Goal: Task Accomplishment & Management: Use online tool/utility

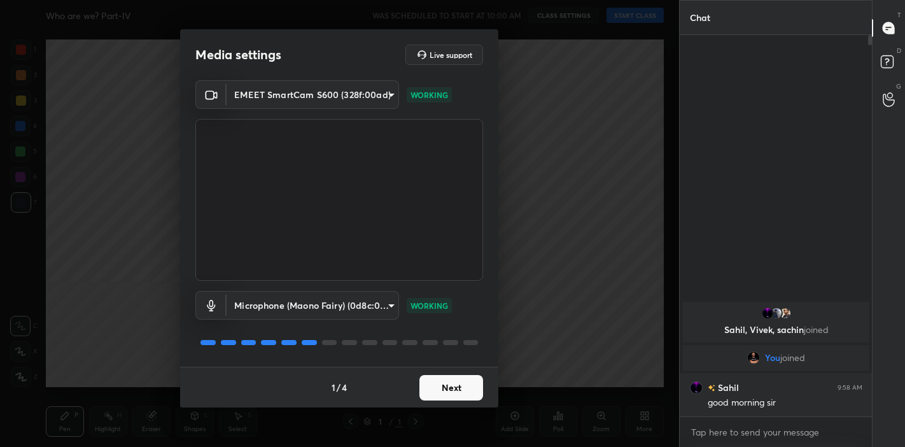
click at [432, 393] on button "Next" at bounding box center [451, 387] width 64 height 25
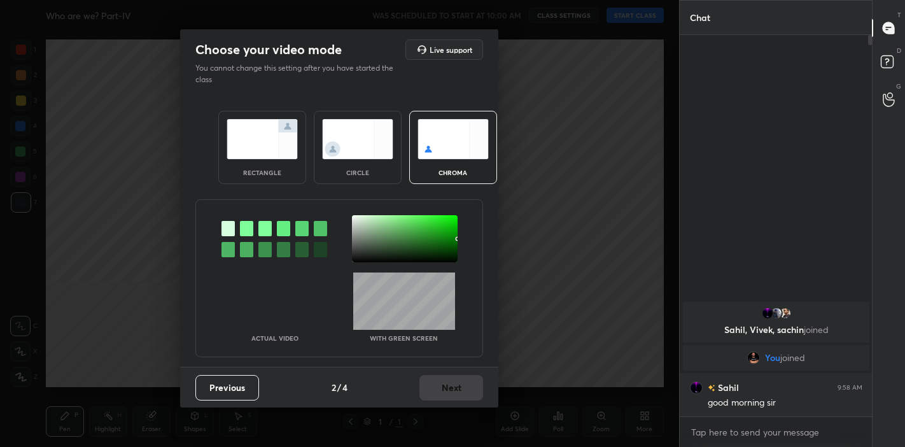
click at [251, 144] on img at bounding box center [262, 139] width 71 height 40
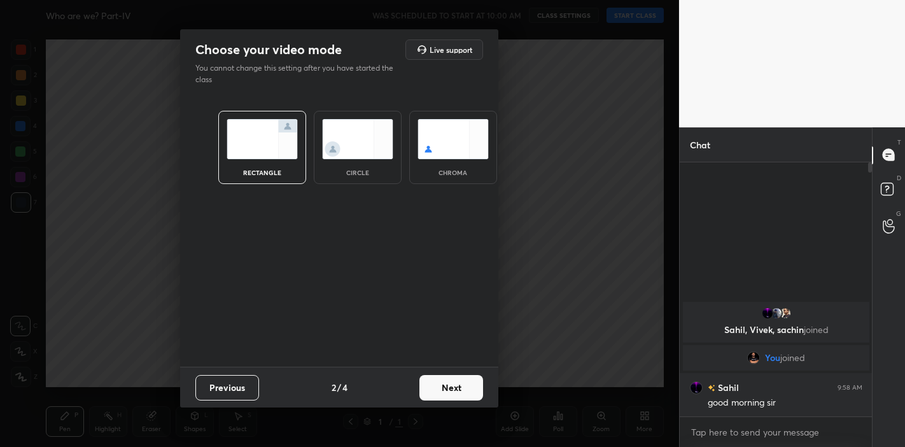
scroll to position [144, 189]
click at [447, 383] on button "Next" at bounding box center [451, 387] width 64 height 25
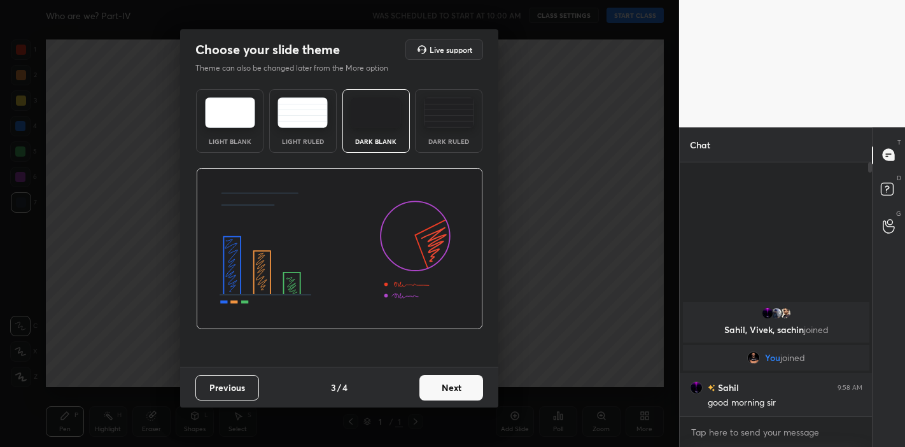
click at [455, 387] on button "Next" at bounding box center [451, 387] width 64 height 25
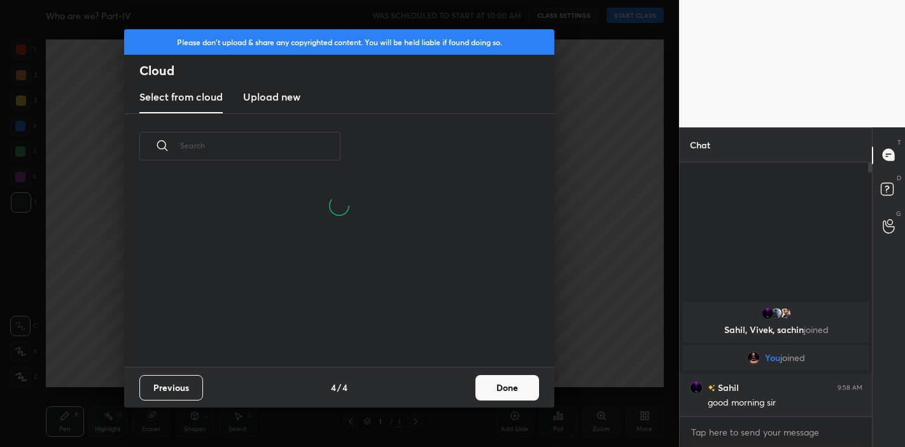
click at [495, 391] on button "Done" at bounding box center [507, 387] width 64 height 25
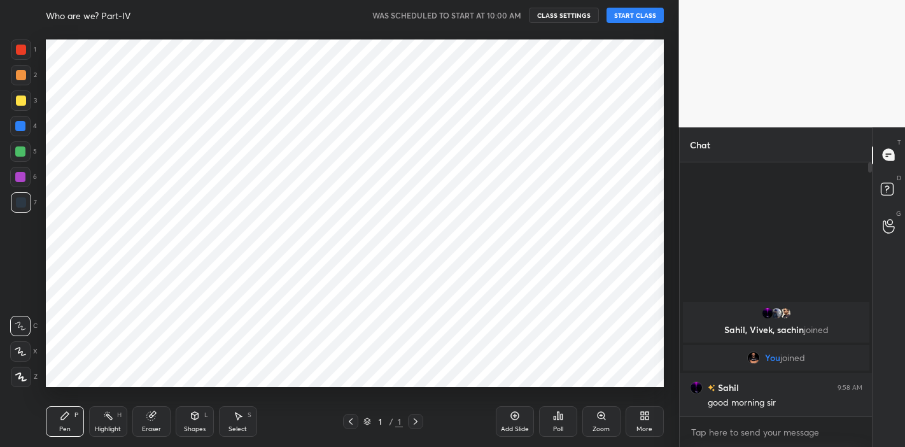
scroll to position [188, 409]
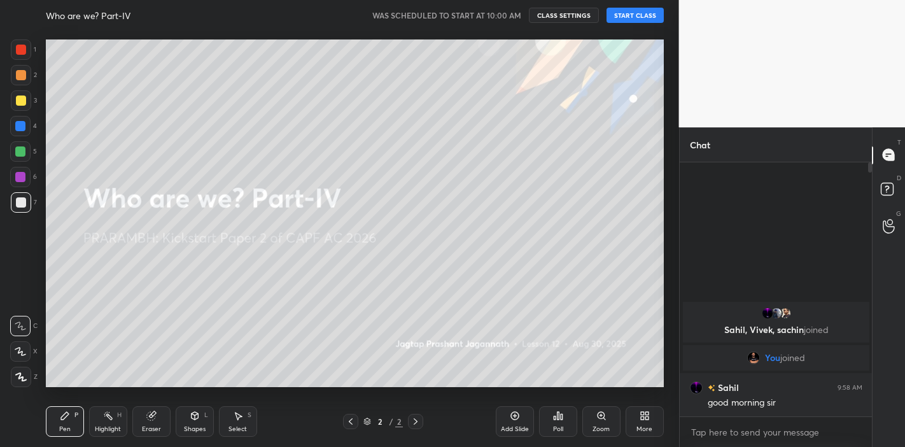
click at [634, 15] on button "START CLASS" at bounding box center [635, 15] width 57 height 15
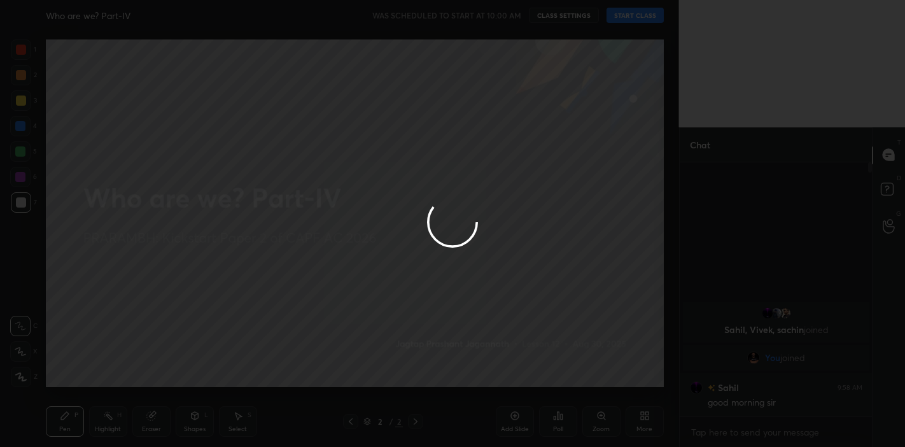
type textarea "x"
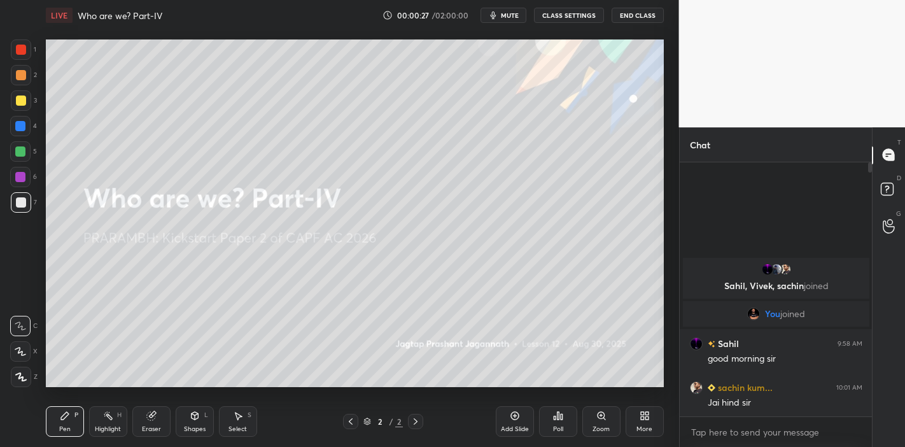
click at [507, 17] on span "mute" at bounding box center [510, 15] width 18 height 9
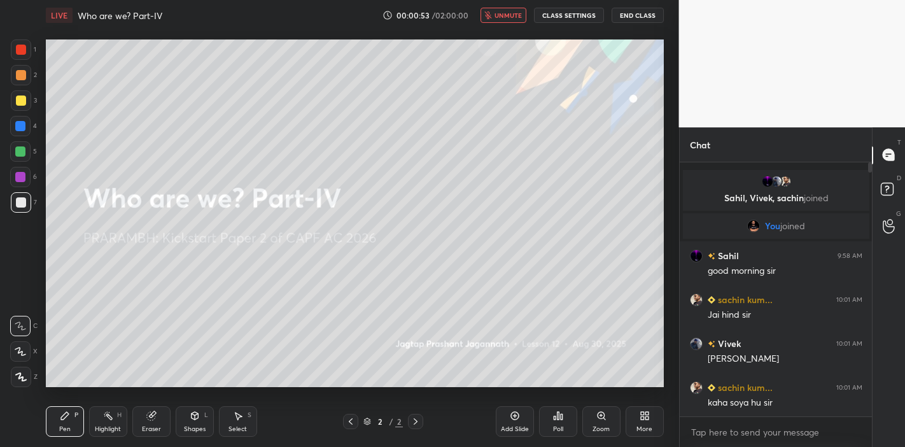
click at [507, 17] on span "unmute" at bounding box center [508, 15] width 27 height 9
click at [132, 225] on div "1 2 3 4 5 6 7 C X Z C X Z E E Erase all H H LIVE Who are we? Part-IV 00:01:21 /…" at bounding box center [334, 223] width 669 height 447
drag, startPoint x: 14, startPoint y: 349, endPoint x: 17, endPoint y: 343, distance: 6.9
click at [17, 343] on div at bounding box center [20, 351] width 20 height 20
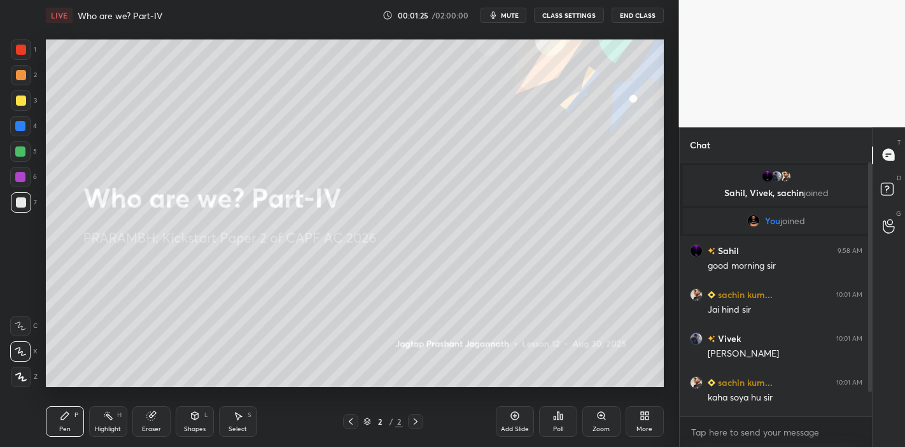
click at [514, 423] on div "Add Slide" at bounding box center [515, 421] width 38 height 31
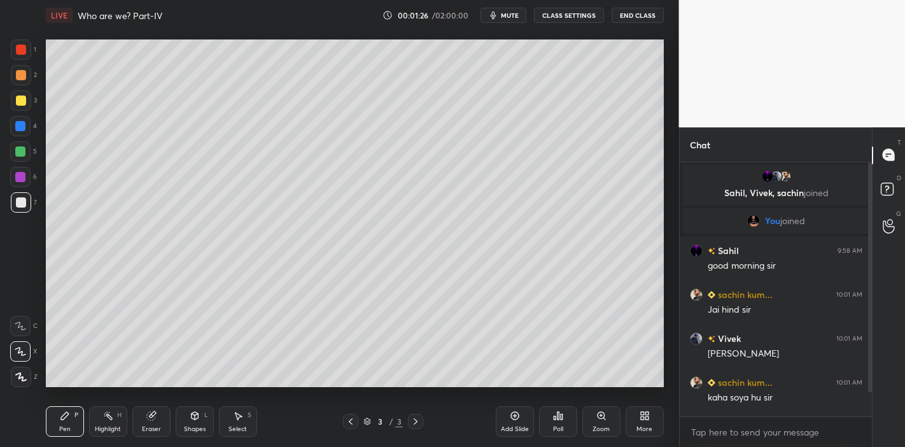
drag, startPoint x: 22, startPoint y: 104, endPoint x: 40, endPoint y: 99, distance: 18.5
click at [24, 104] on div at bounding box center [21, 100] width 10 height 10
drag, startPoint x: 17, startPoint y: 51, endPoint x: 33, endPoint y: 57, distance: 17.7
click at [17, 52] on div at bounding box center [21, 50] width 10 height 10
drag, startPoint x: 22, startPoint y: 101, endPoint x: 38, endPoint y: 99, distance: 16.7
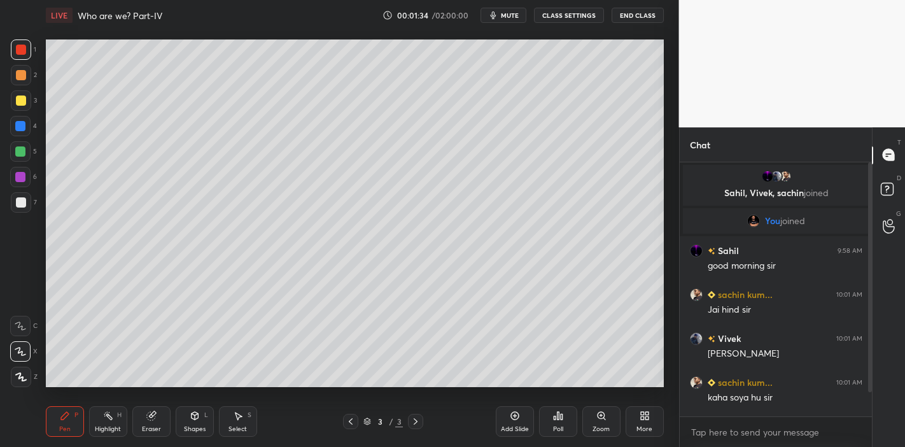
click at [22, 101] on div at bounding box center [21, 100] width 10 height 10
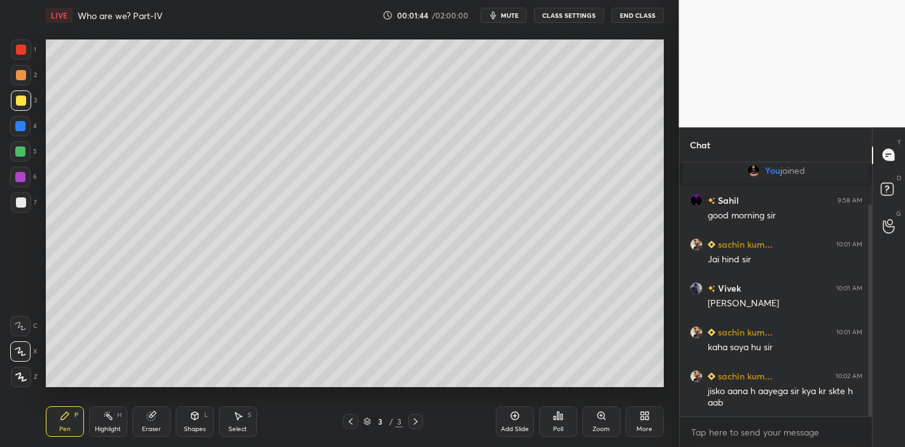
scroll to position [105, 0]
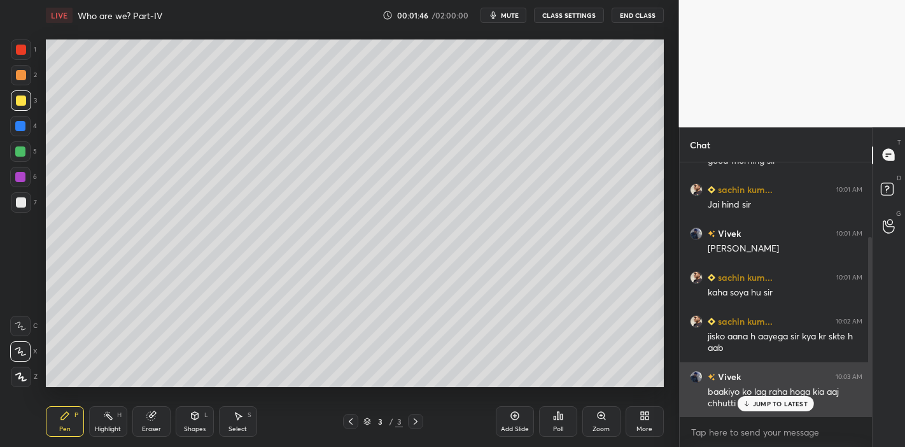
click at [780, 404] on p "JUMP TO LATEST" at bounding box center [780, 404] width 55 height 8
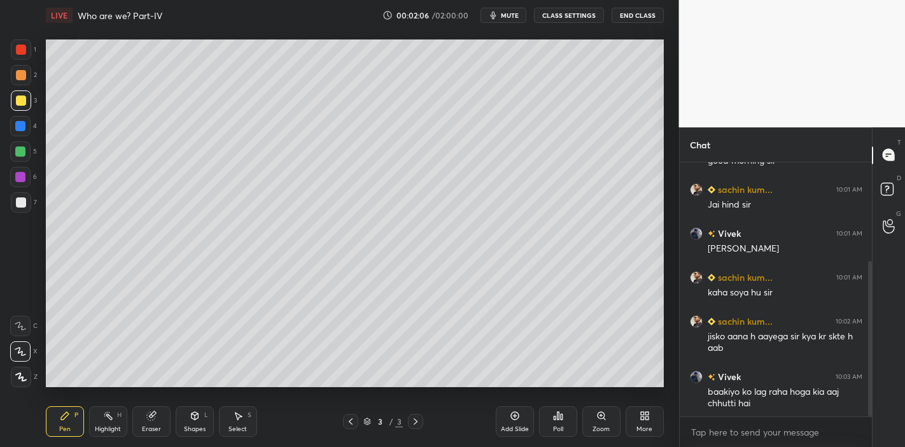
scroll to position [161, 0]
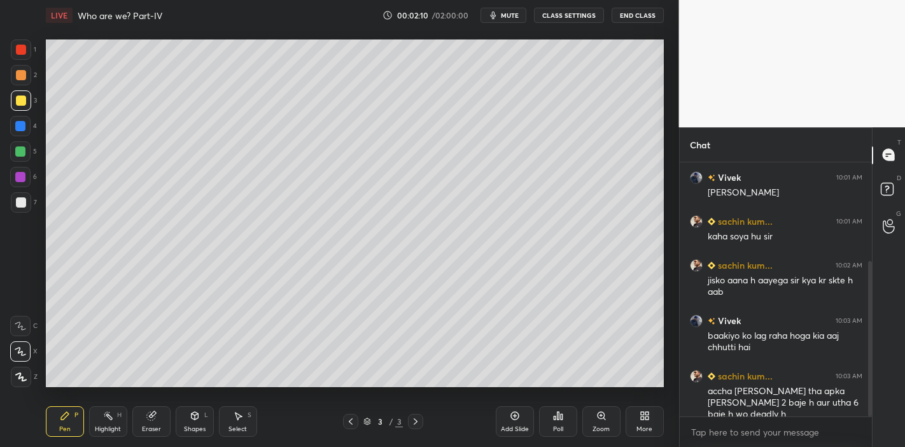
click at [51, 68] on div "1 2 3 4 5 6 7 C X Z C X Z E E Erase all H H LIVE Who are we? Part-IV 00:02:10 /…" at bounding box center [334, 223] width 669 height 447
click at [95, 106] on div "1 2 3 4 5 6 7 C X Z C X Z E E Erase all H H LIVE Who are we? Part-IV 00:02:11 /…" at bounding box center [334, 223] width 669 height 447
click at [179, 182] on div "1 2 3 4 5 6 7 C X Z C X Z E E Erase all H H LIVE Who are we? Part-IV 00:02:12 /…" at bounding box center [334, 223] width 669 height 447
click at [20, 49] on div at bounding box center [21, 50] width 10 height 10
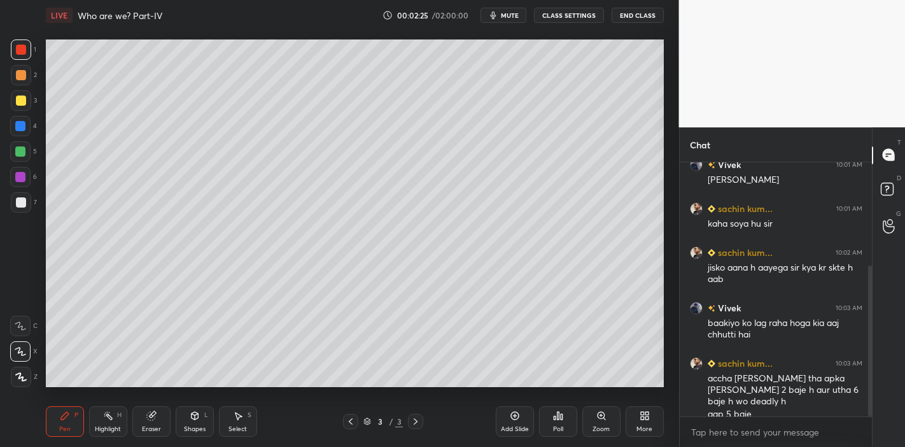
drag, startPoint x: 151, startPoint y: 421, endPoint x: 175, endPoint y: 414, distance: 24.4
click at [152, 421] on div "Eraser" at bounding box center [151, 421] width 38 height 31
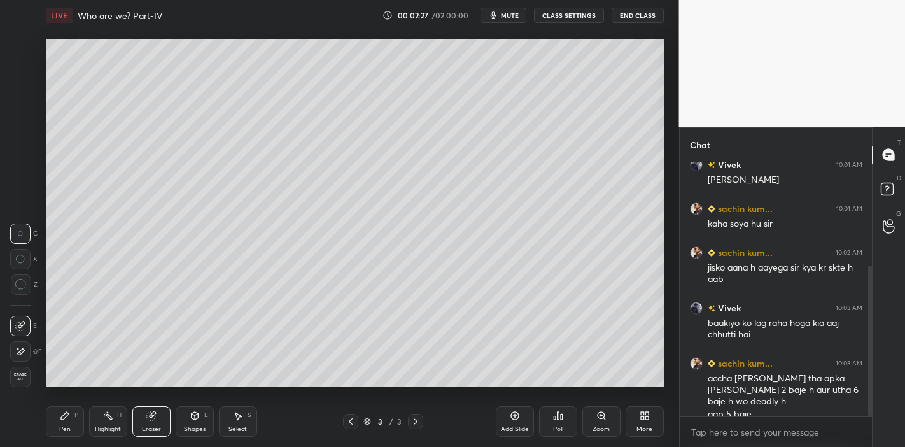
click at [71, 416] on div "Pen P" at bounding box center [65, 421] width 38 height 31
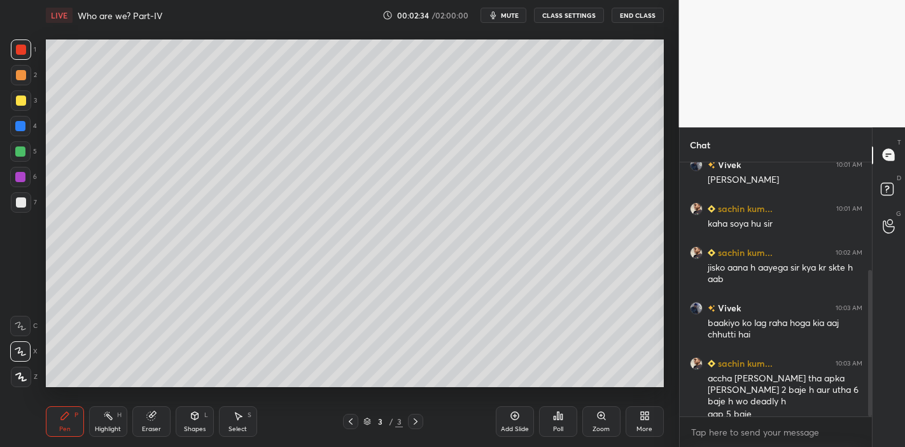
scroll to position [187, 0]
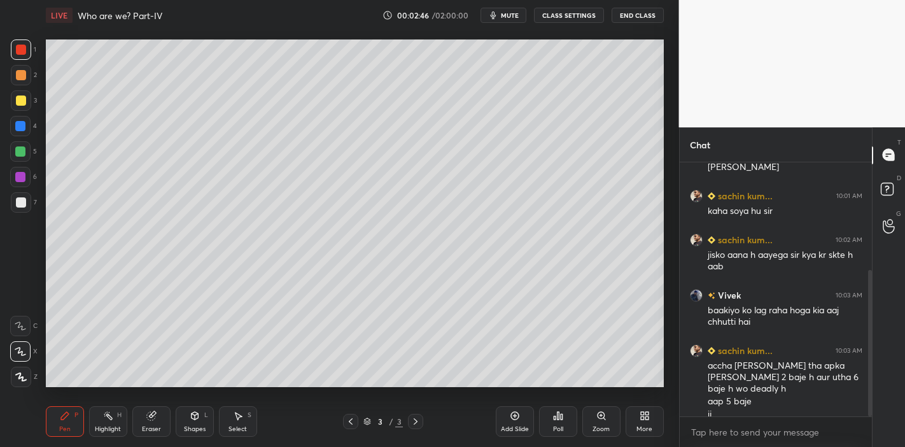
click at [21, 204] on div at bounding box center [21, 202] width 10 height 10
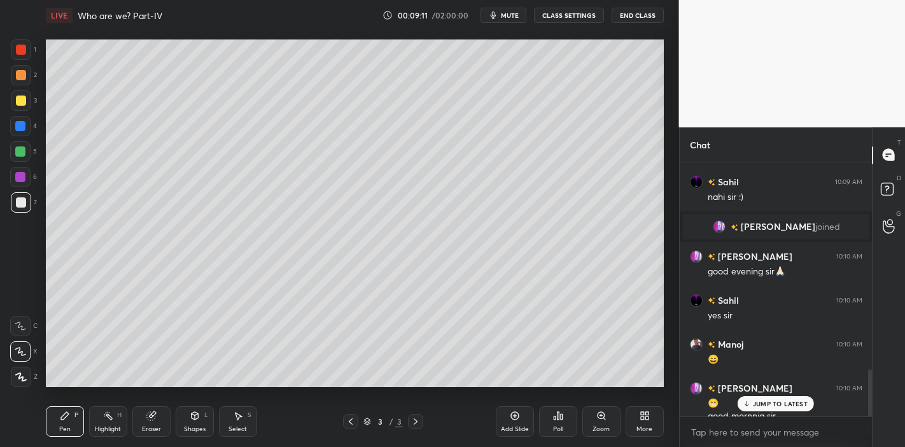
scroll to position [1115, 0]
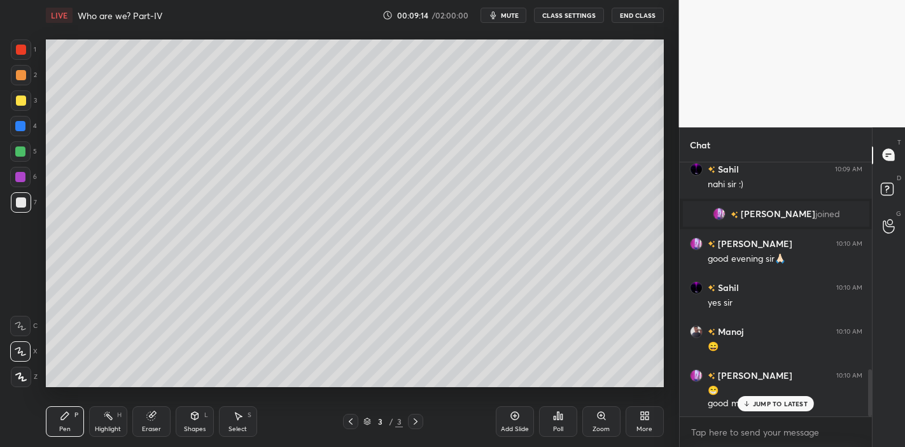
click at [780, 400] on p "JUMP TO LATEST" at bounding box center [780, 404] width 55 height 8
click at [523, 415] on div "Add Slide" at bounding box center [515, 421] width 38 height 31
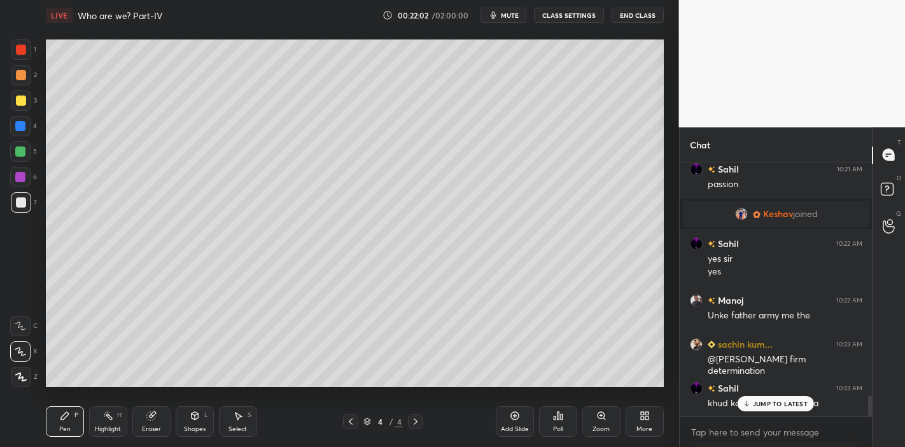
scroll to position [2912, 0]
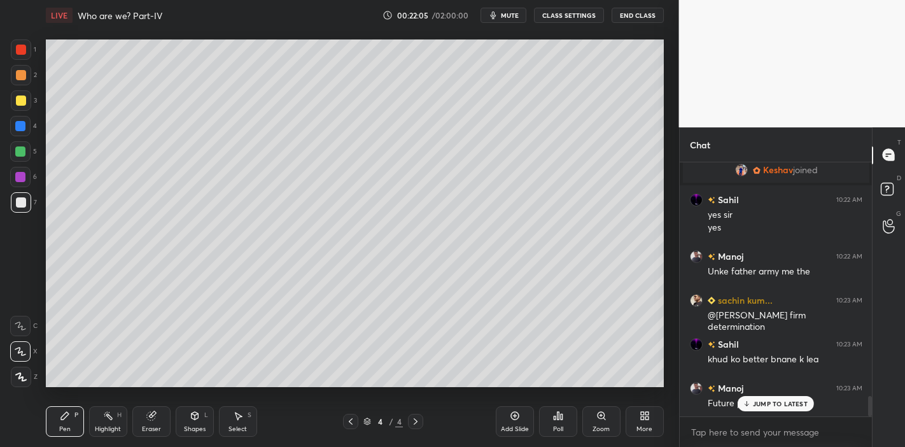
click at [798, 400] on p "JUMP TO LATEST" at bounding box center [780, 404] width 55 height 8
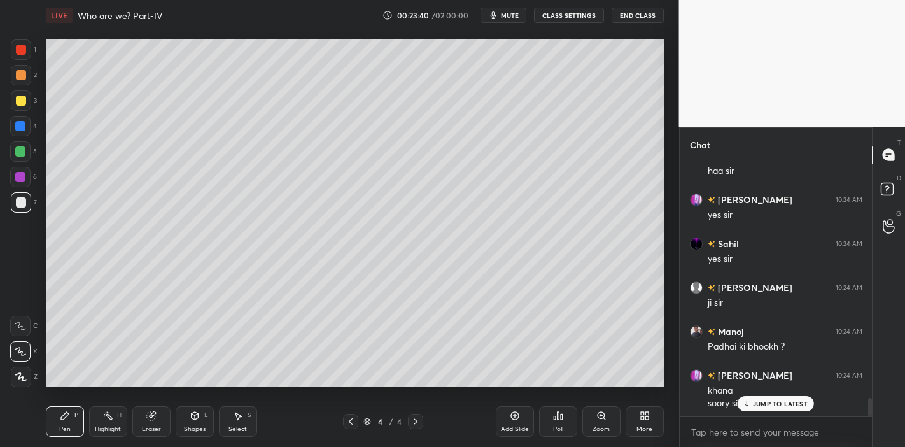
scroll to position [3292, 0]
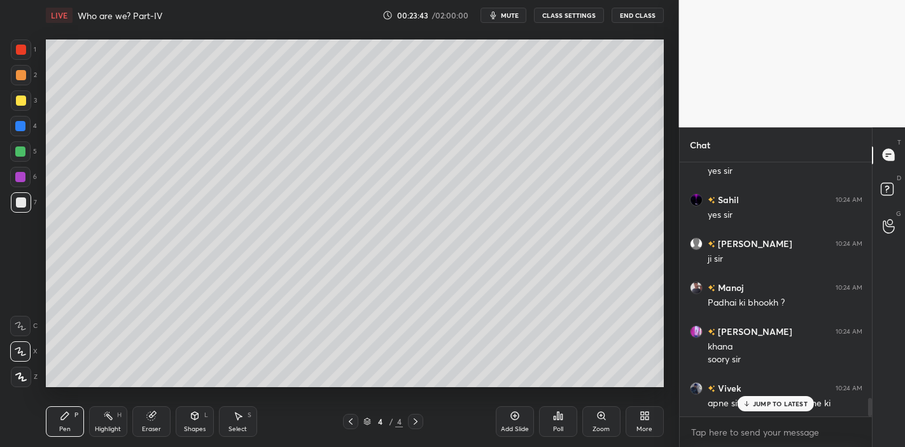
click at [771, 401] on p "JUMP TO LATEST" at bounding box center [780, 404] width 55 height 8
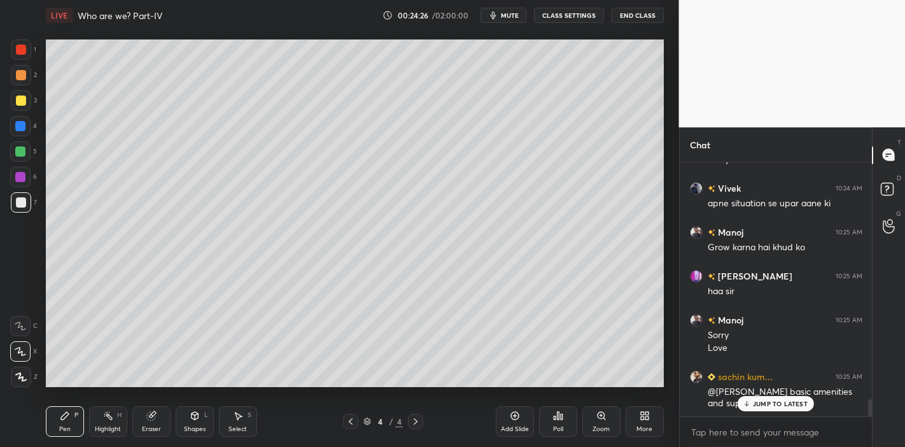
scroll to position [3535, 0]
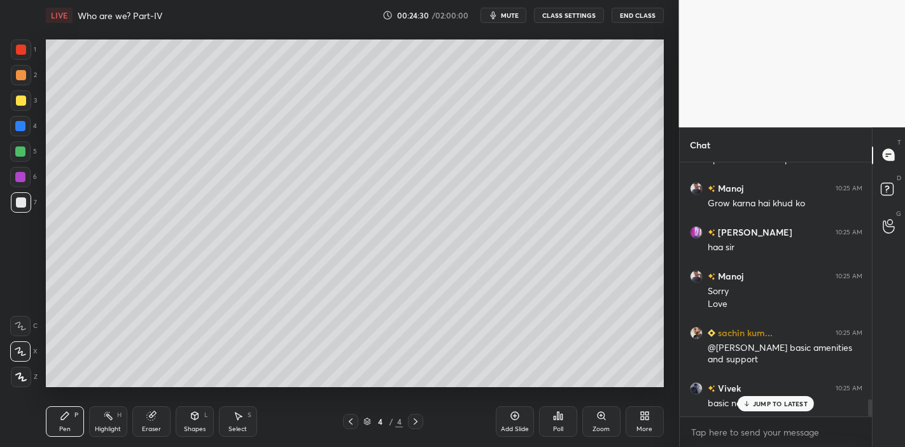
click at [767, 400] on p "JUMP TO LATEST" at bounding box center [780, 404] width 55 height 8
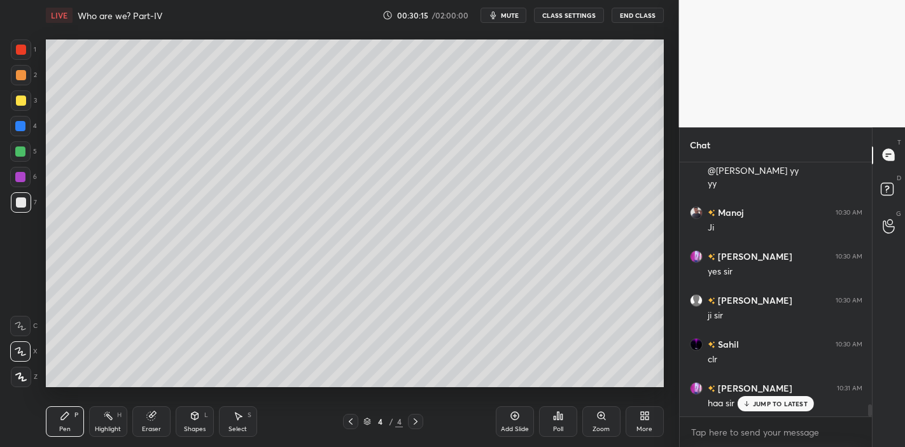
scroll to position [5010, 0]
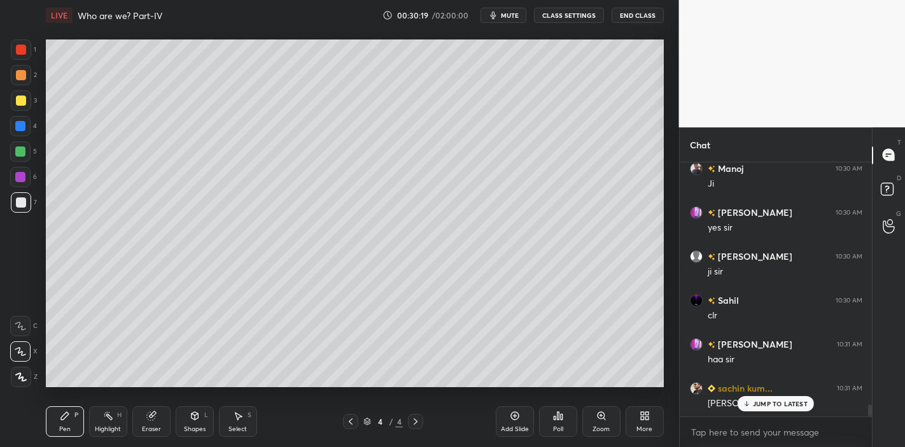
click at [756, 406] on p "JUMP TO LATEST" at bounding box center [780, 404] width 55 height 8
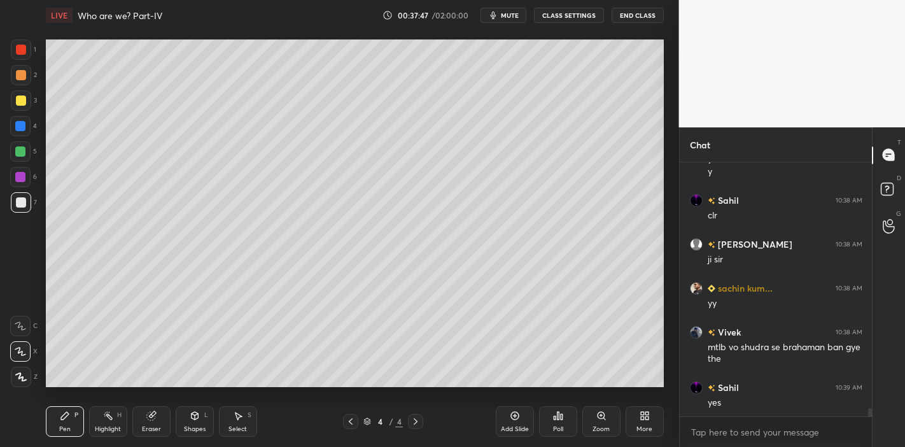
scroll to position [7464, 0]
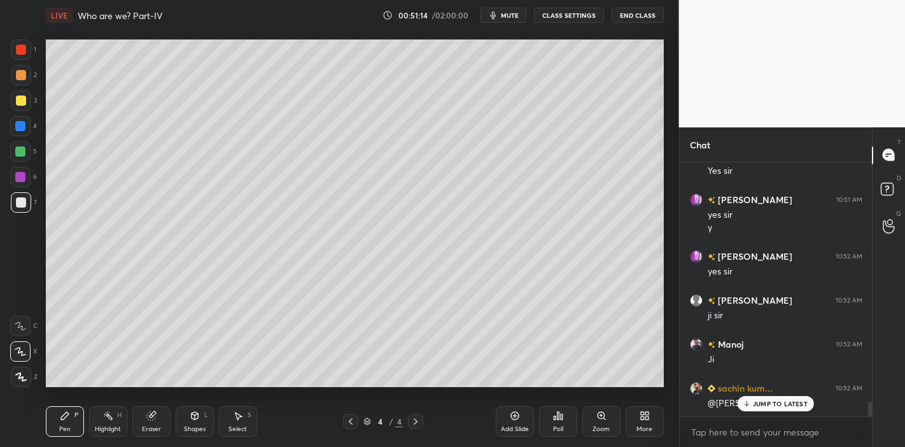
scroll to position [4143, 0]
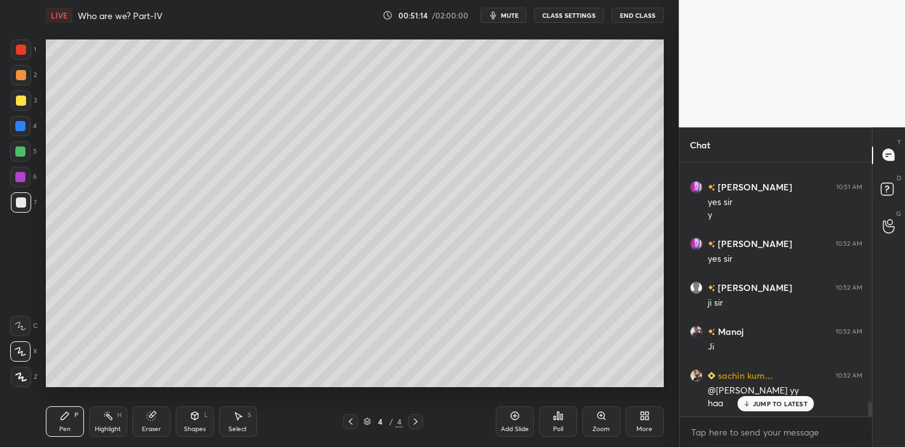
click at [766, 400] on p "JUMP TO LATEST" at bounding box center [780, 404] width 55 height 8
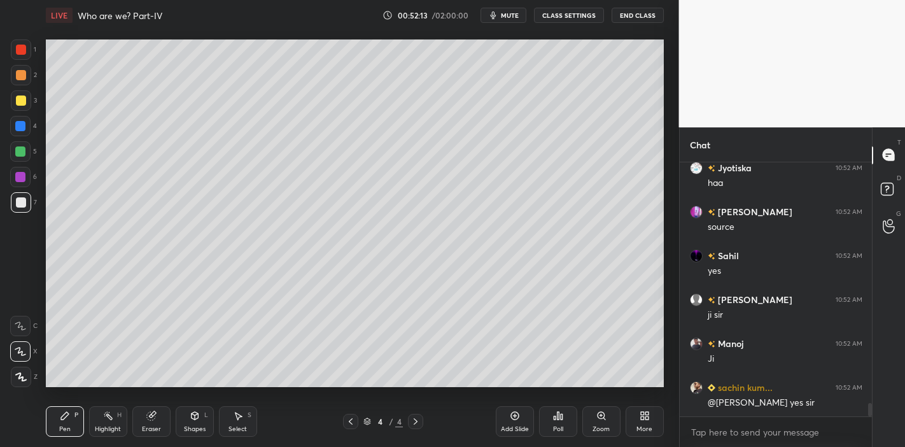
scroll to position [4637, 0]
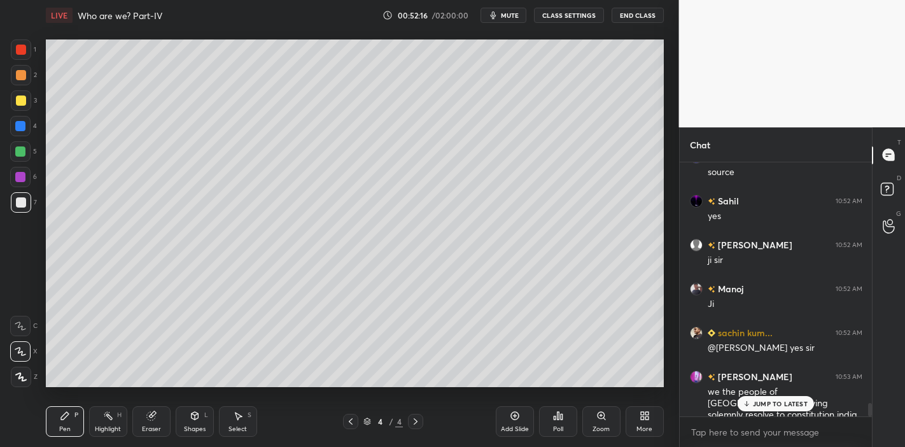
click at [790, 402] on p "JUMP TO LATEST" at bounding box center [780, 404] width 55 height 8
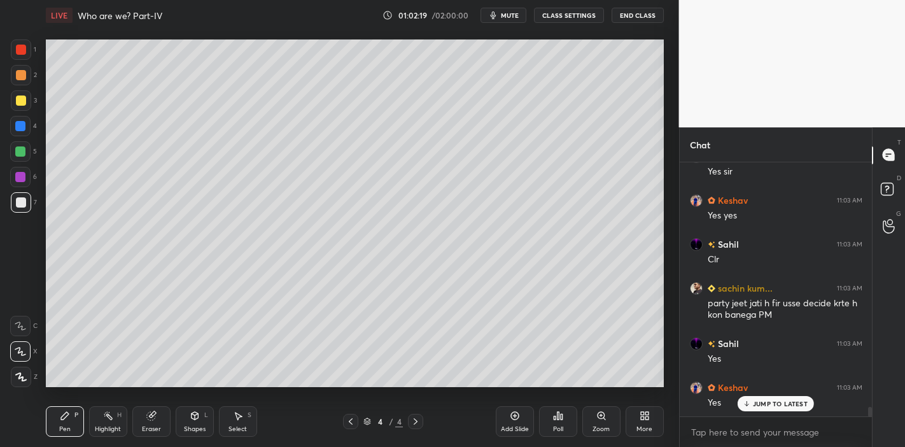
scroll to position [6661, 0]
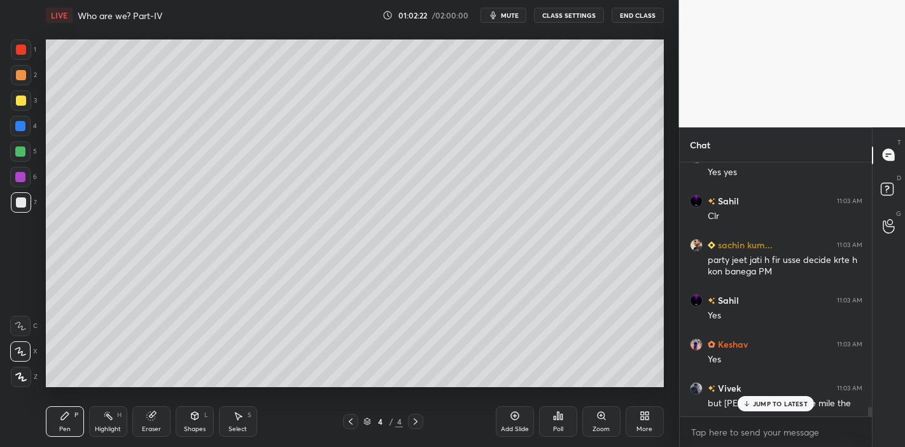
click at [765, 400] on p "JUMP TO LATEST" at bounding box center [780, 404] width 55 height 8
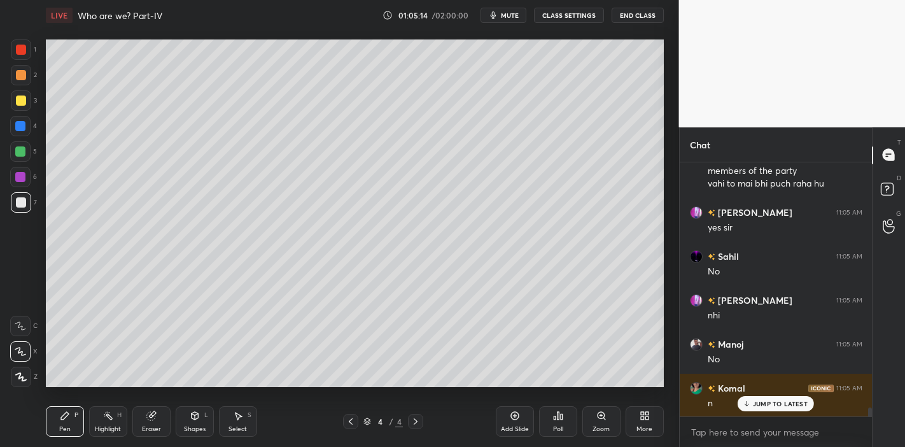
scroll to position [7148, 0]
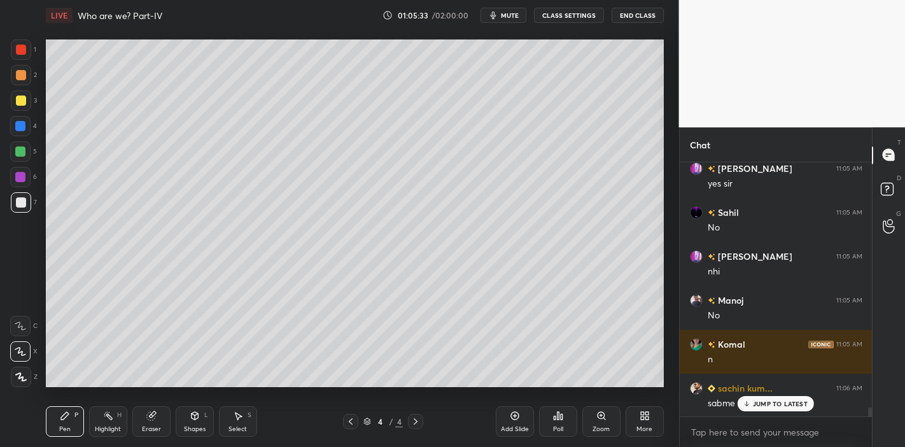
click at [780, 400] on p "JUMP TO LATEST" at bounding box center [780, 404] width 55 height 8
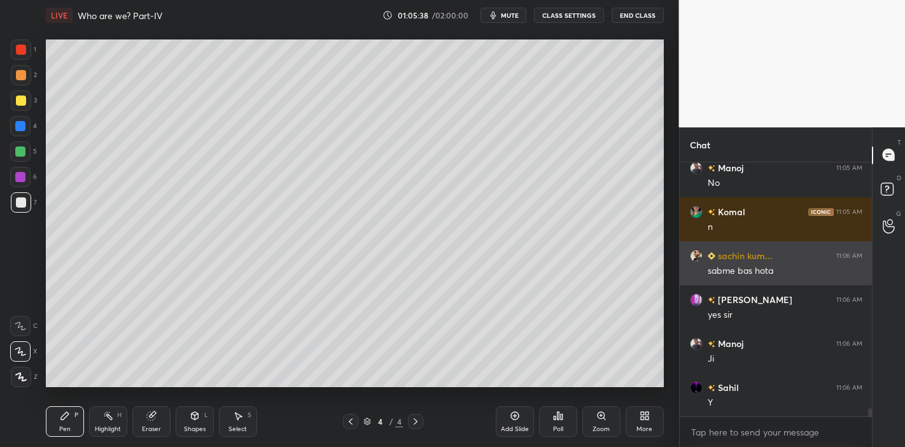
scroll to position [7367, 0]
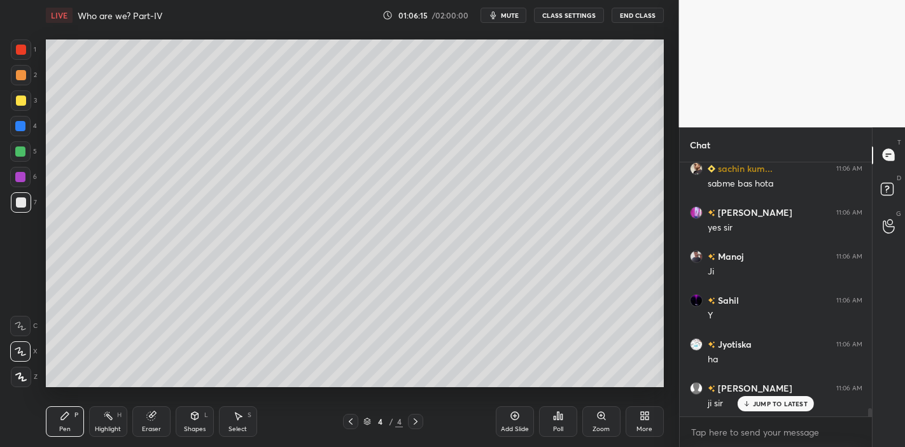
click at [505, 13] on span "mute" at bounding box center [510, 15] width 18 height 9
click at [505, 13] on span "unmute" at bounding box center [508, 15] width 27 height 9
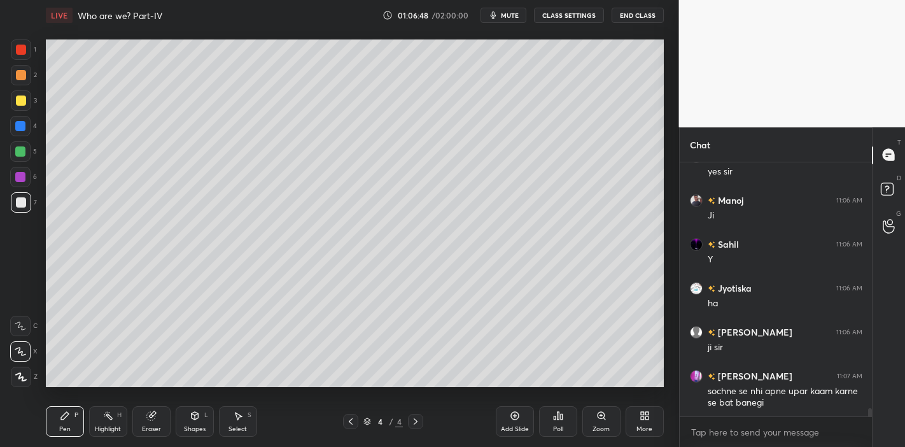
click at [506, 21] on button "mute" at bounding box center [504, 15] width 46 height 15
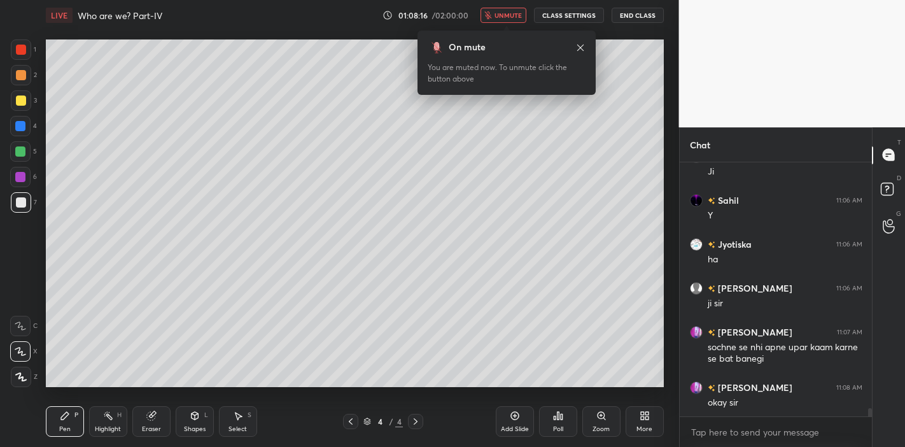
click at [506, 21] on button "unmute" at bounding box center [504, 15] width 46 height 15
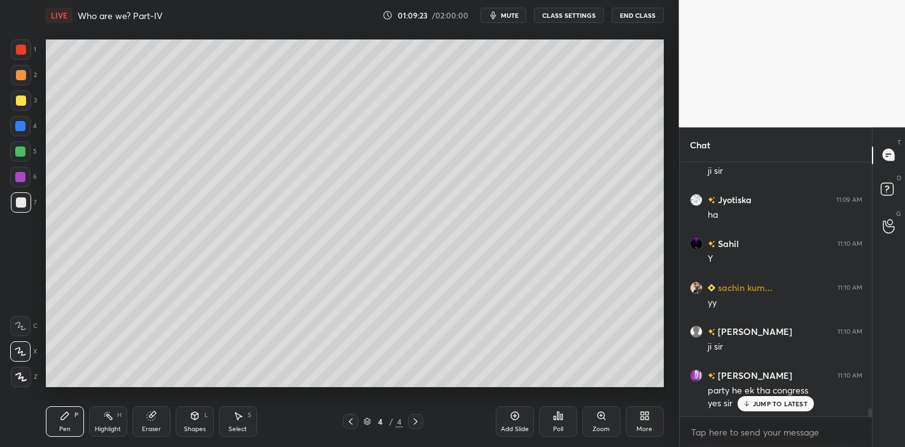
scroll to position [7875, 0]
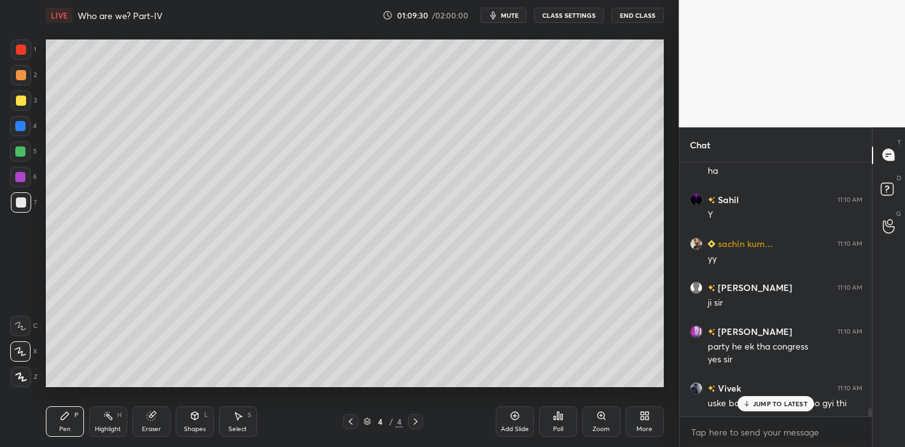
click at [788, 407] on p "JUMP TO LATEST" at bounding box center [780, 404] width 55 height 8
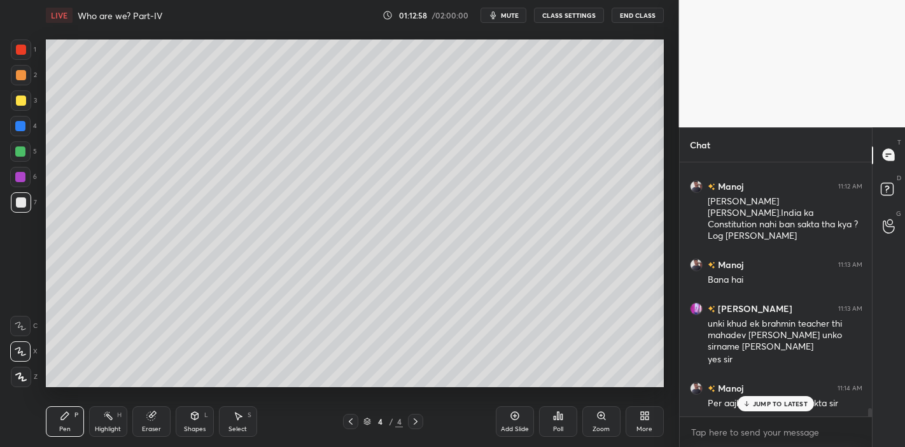
scroll to position [7822, 0]
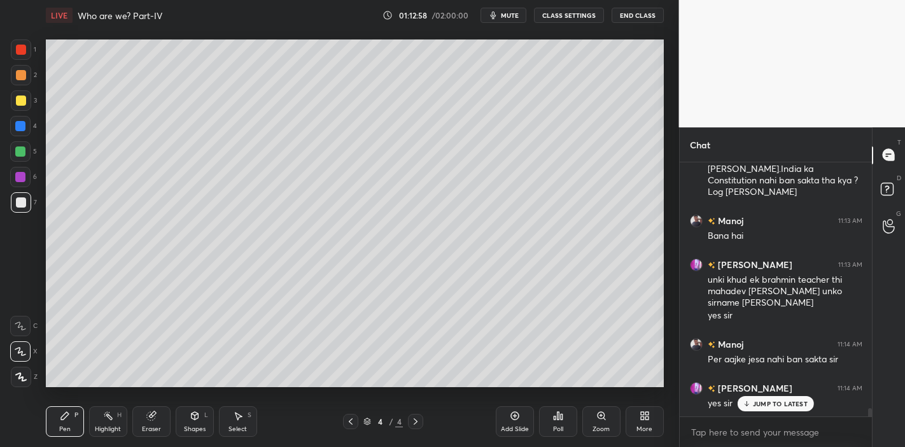
click at [770, 402] on p "JUMP TO LATEST" at bounding box center [780, 404] width 55 height 8
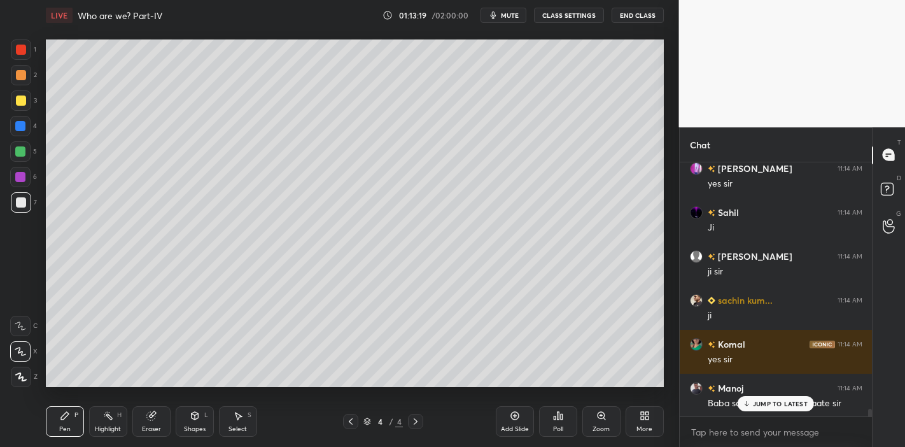
scroll to position [8055, 0]
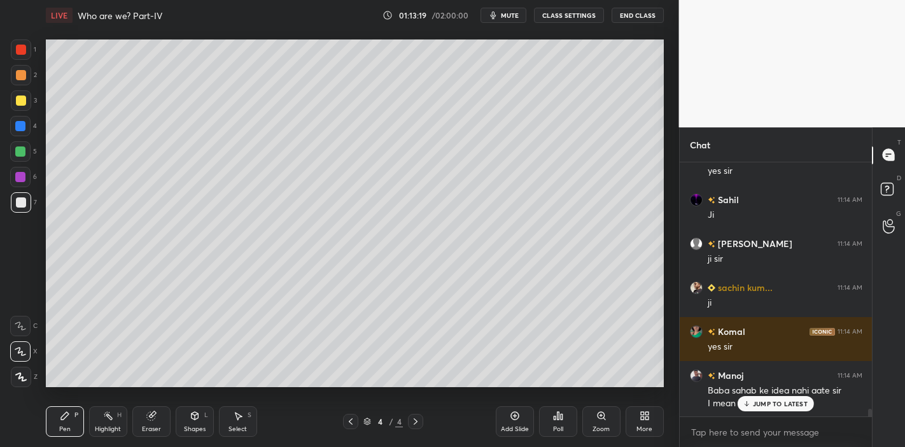
click at [777, 409] on div "JUMP TO LATEST" at bounding box center [776, 403] width 76 height 15
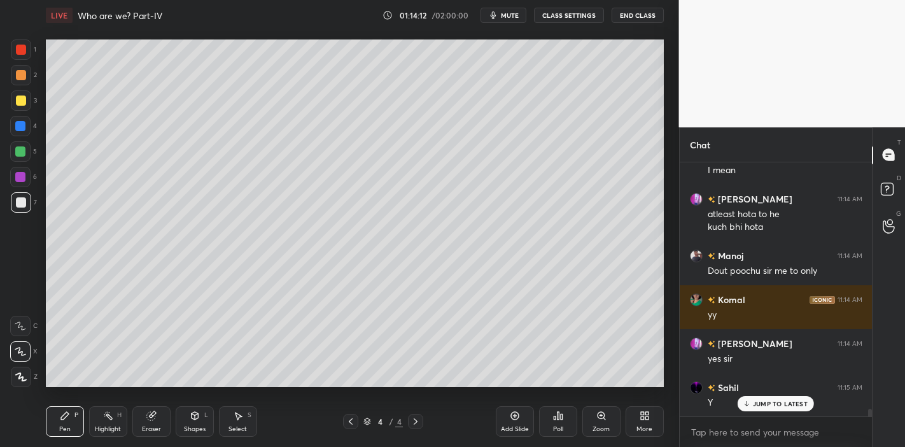
scroll to position [8342, 0]
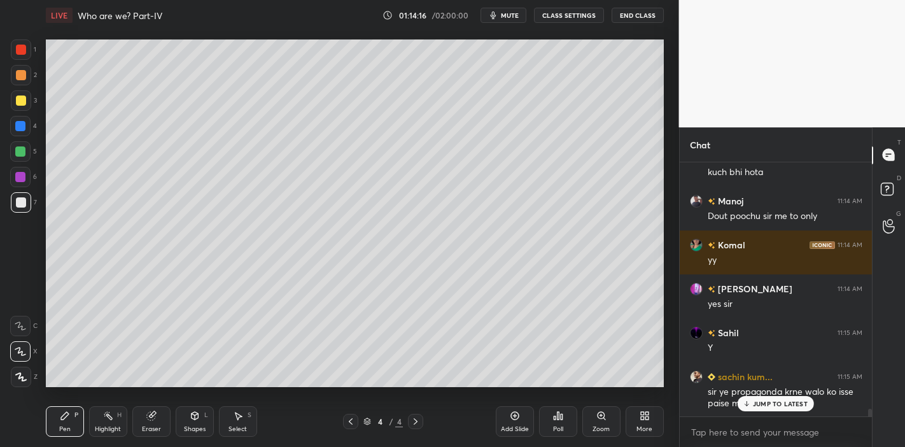
click at [756, 400] on p "JUMP TO LATEST" at bounding box center [780, 404] width 55 height 8
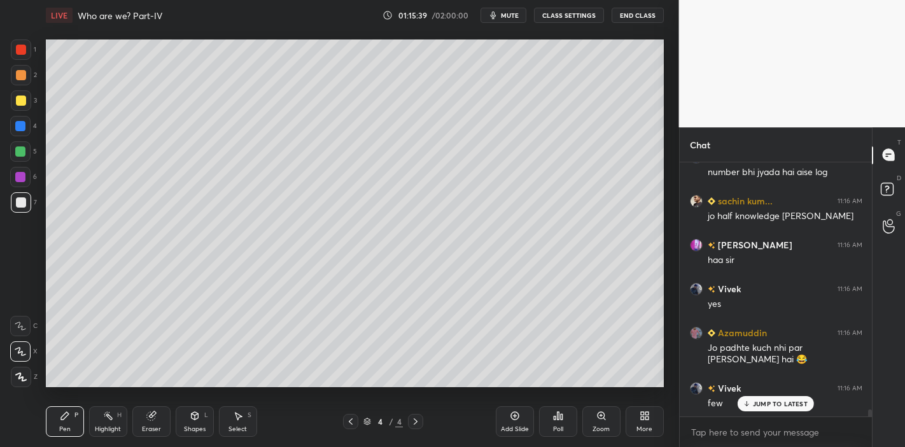
scroll to position [8871, 0]
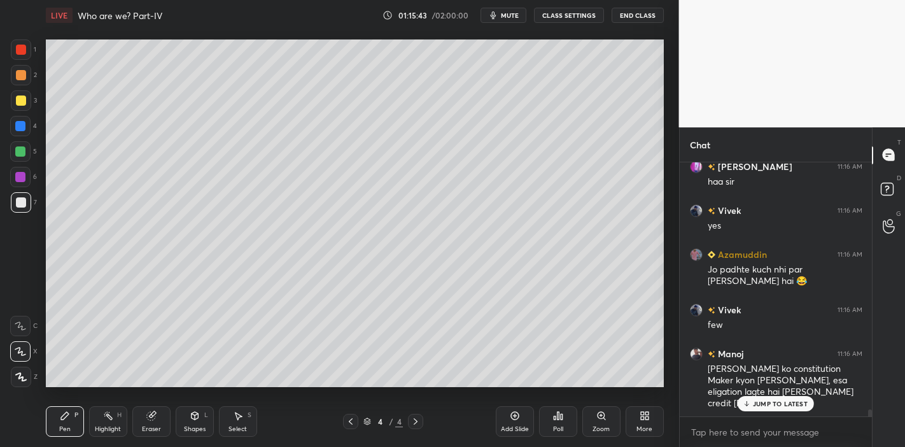
click at [771, 407] on p "JUMP TO LATEST" at bounding box center [780, 404] width 55 height 8
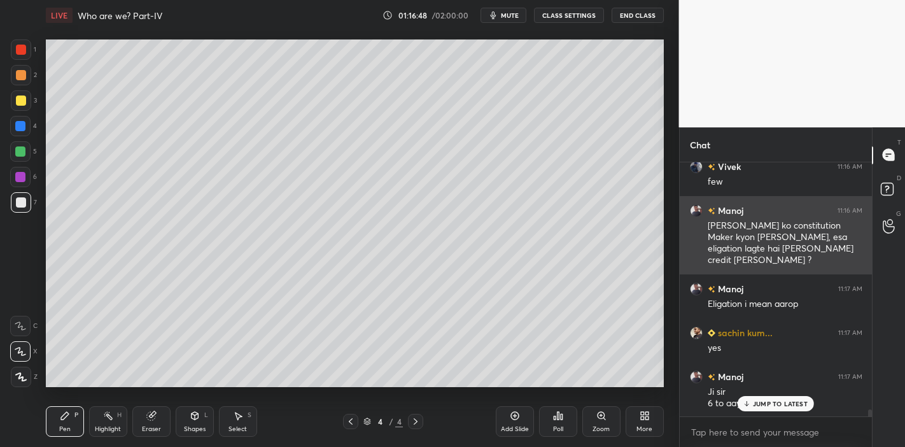
scroll to position [9059, 0]
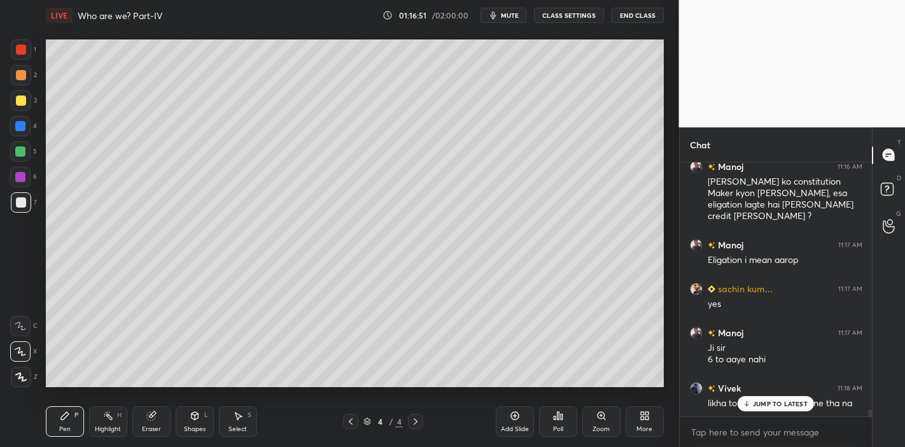
click at [761, 402] on p "JUMP TO LATEST" at bounding box center [780, 404] width 55 height 8
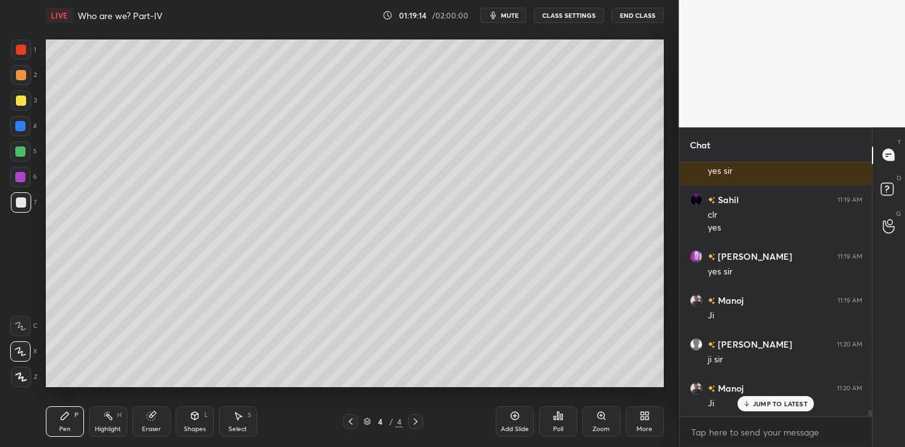
scroll to position [10008, 0]
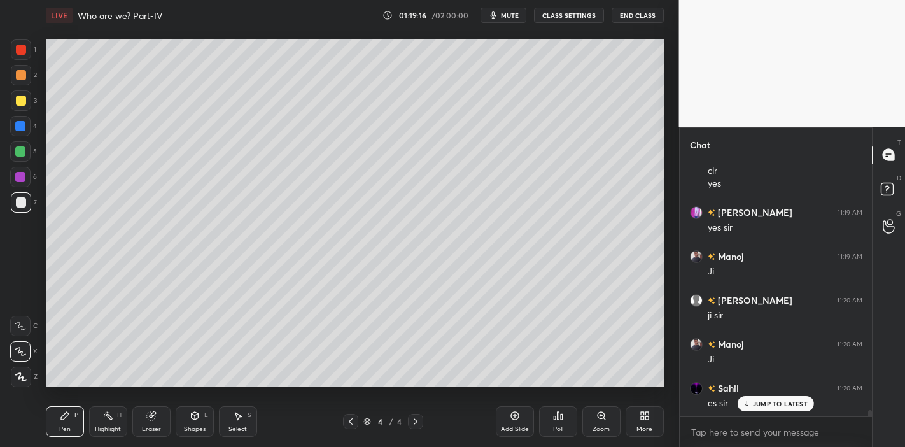
click at [770, 406] on p "JUMP TO LATEST" at bounding box center [780, 404] width 55 height 8
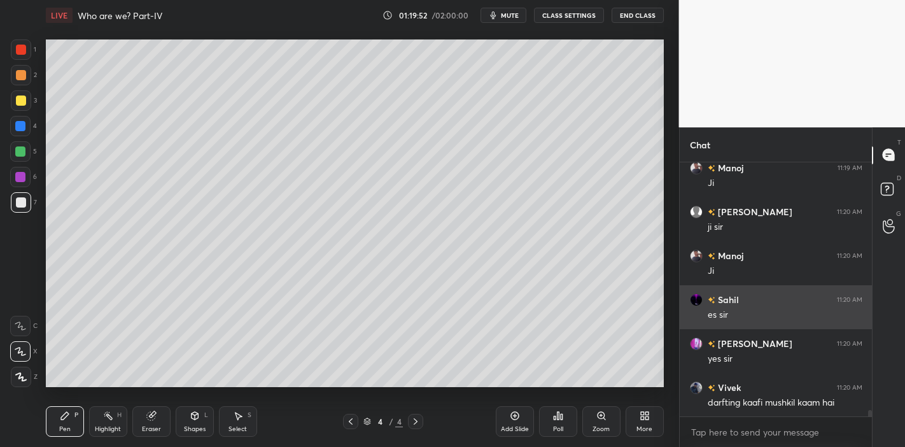
scroll to position [10197, 0]
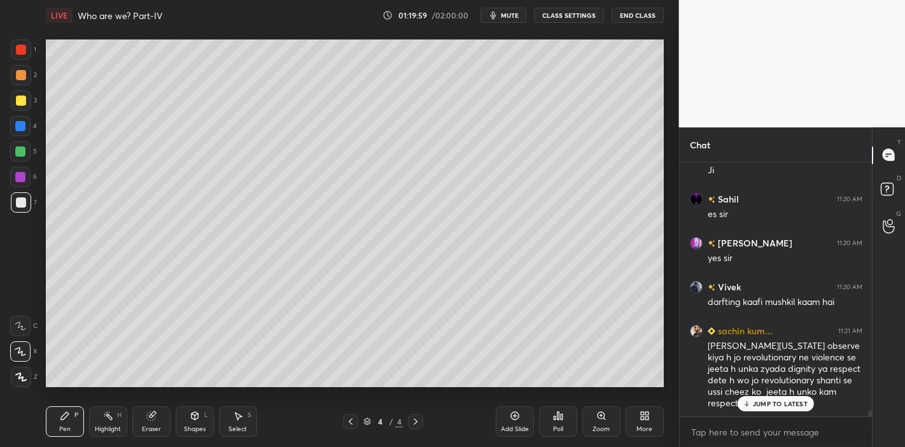
click at [765, 410] on div "JUMP TO LATEST" at bounding box center [776, 403] width 76 height 15
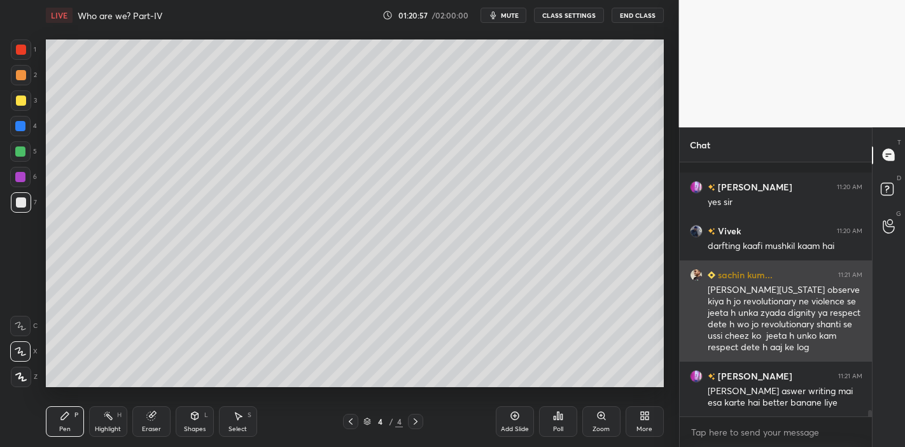
scroll to position [10308, 0]
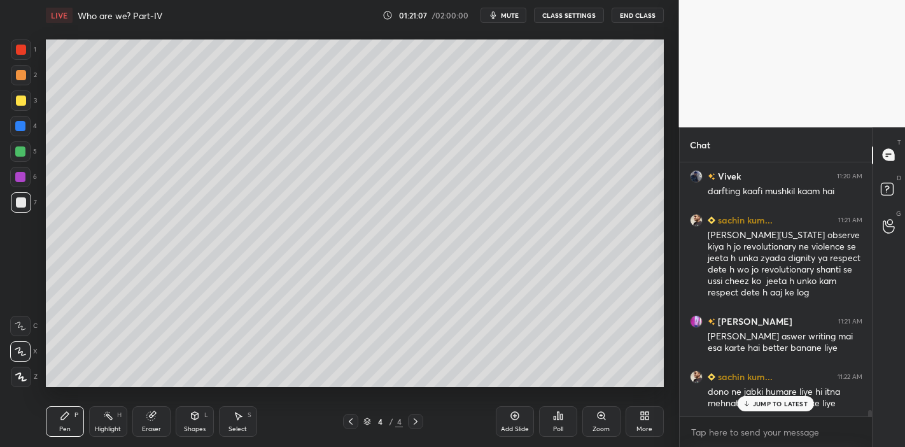
click at [764, 409] on div "JUMP TO LATEST" at bounding box center [776, 403] width 76 height 15
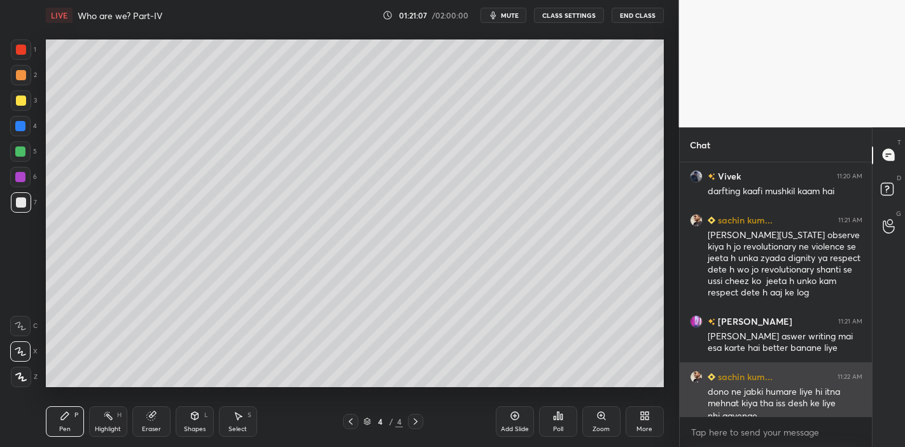
scroll to position [10321, 0]
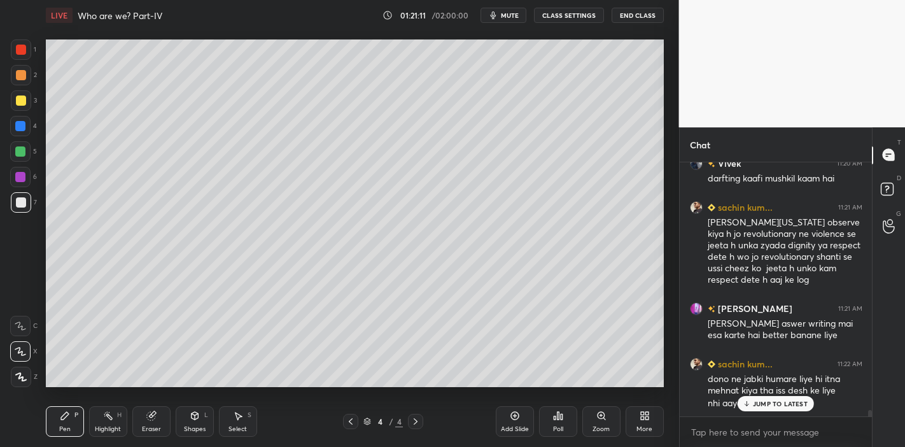
click at [761, 404] on p "JUMP TO LATEST" at bounding box center [780, 404] width 55 height 8
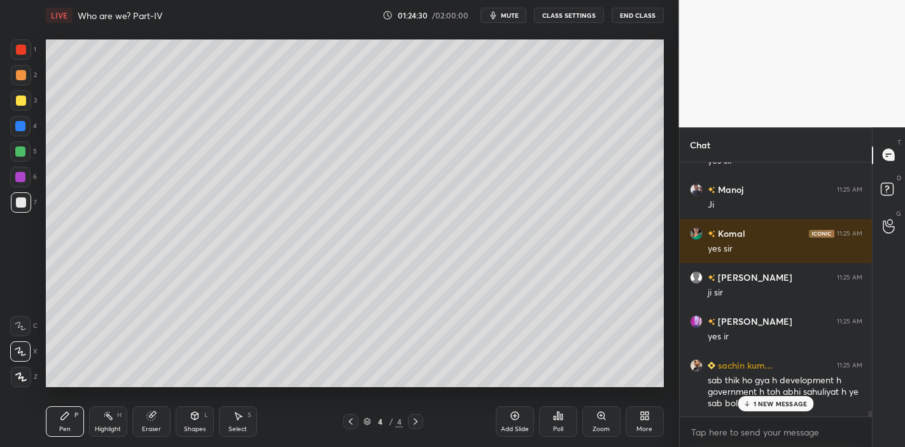
scroll to position [11027, 0]
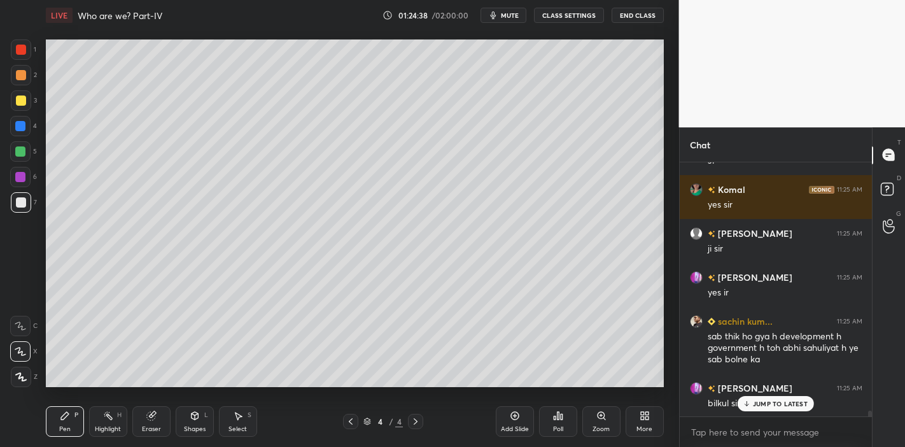
click at [785, 408] on div "JUMP TO LATEST" at bounding box center [776, 403] width 76 height 15
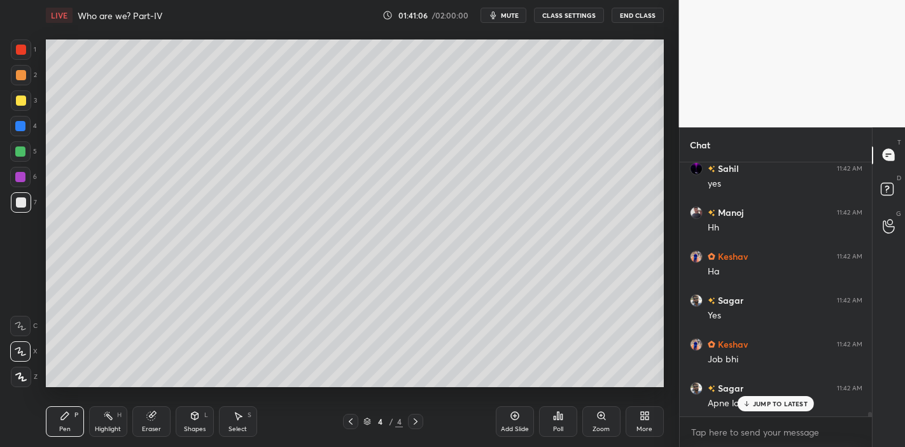
scroll to position [13913, 0]
click at [761, 402] on p "JUMP TO LATEST" at bounding box center [780, 404] width 55 height 8
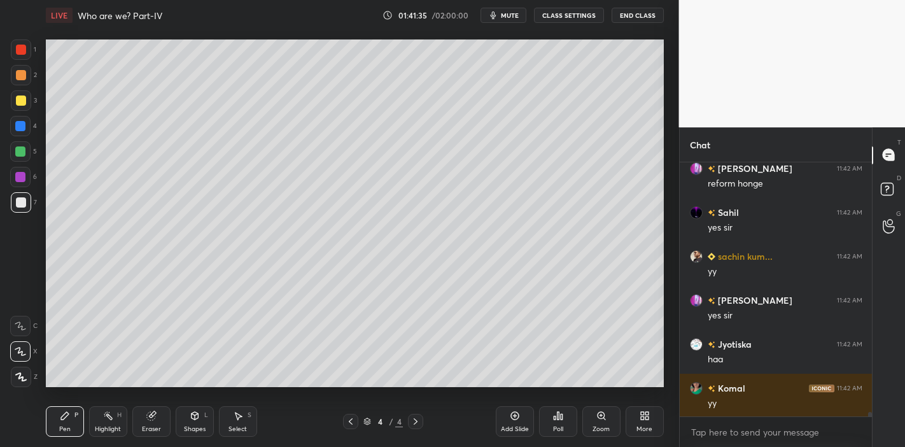
scroll to position [14264, 0]
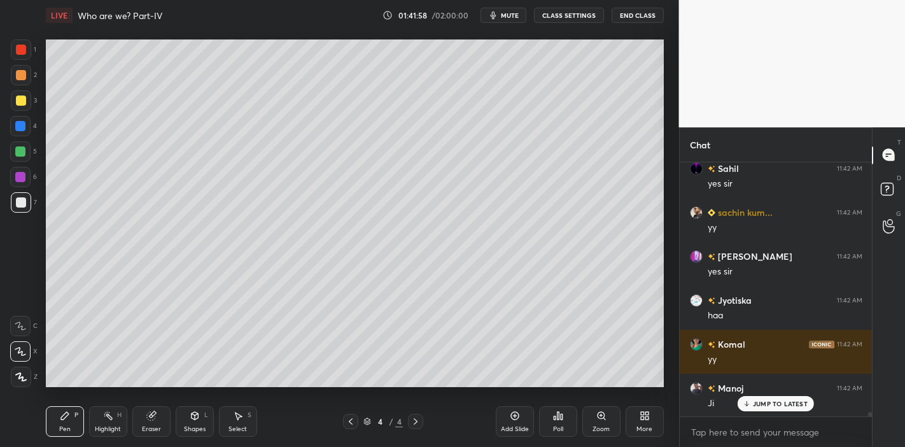
click at [20, 105] on div at bounding box center [21, 100] width 10 height 10
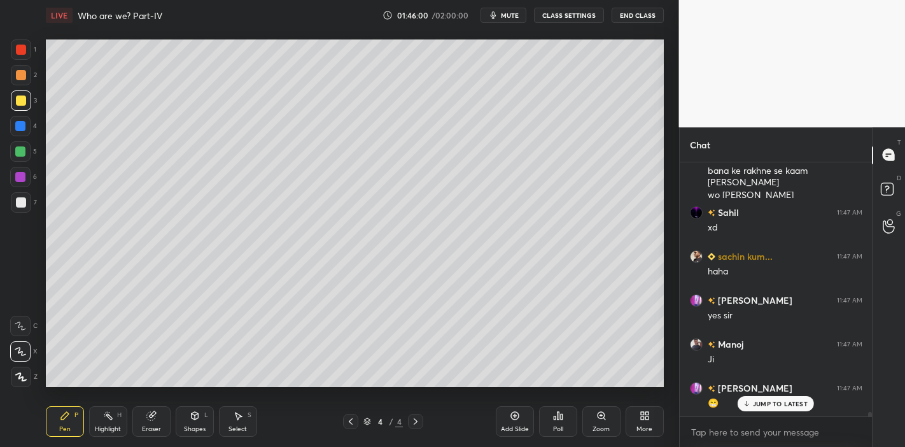
scroll to position [15311, 0]
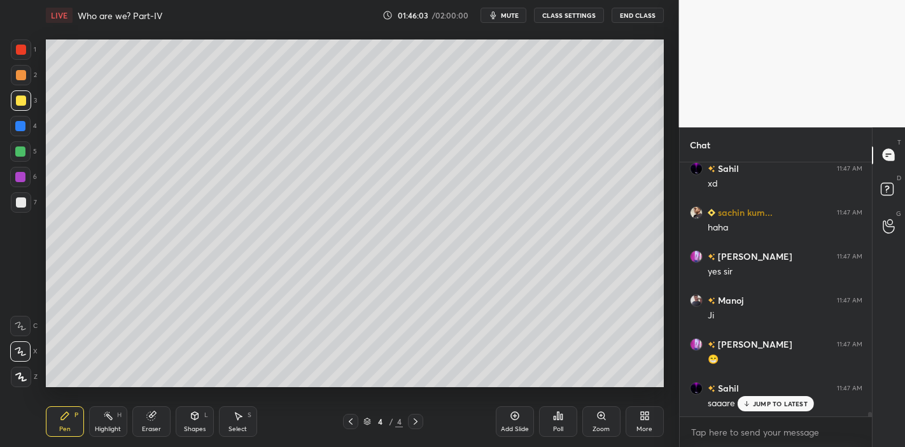
click at [763, 406] on p "JUMP TO LATEST" at bounding box center [780, 404] width 55 height 8
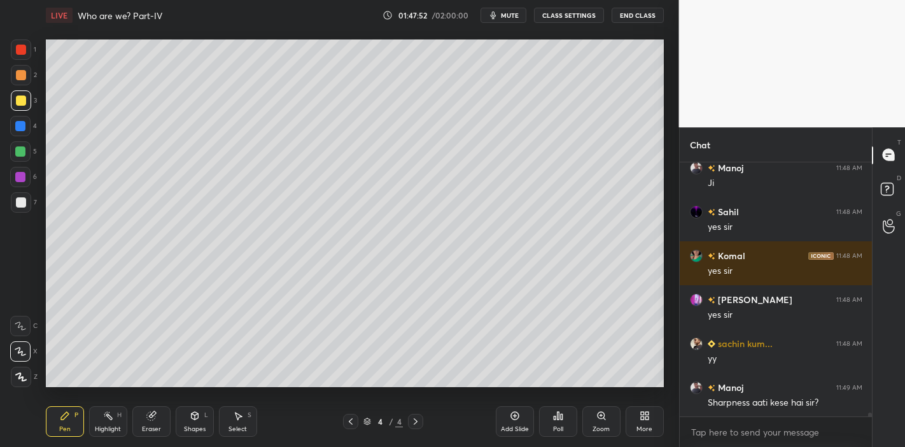
scroll to position [15851, 0]
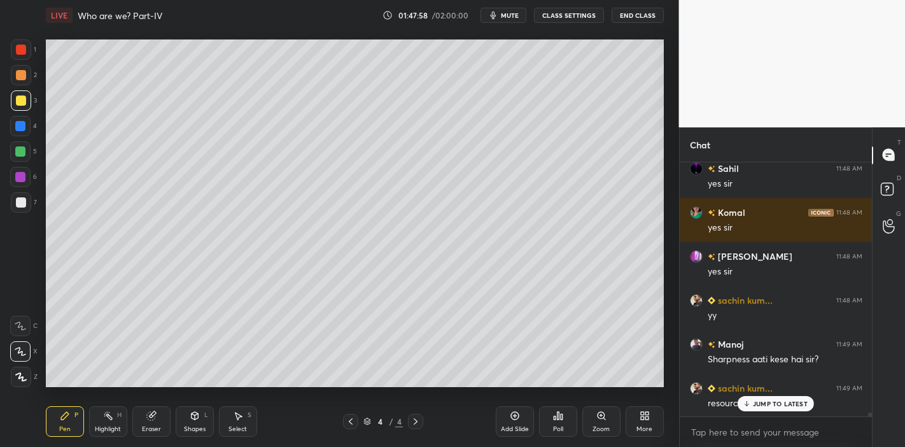
click at [755, 402] on p "JUMP TO LATEST" at bounding box center [780, 404] width 55 height 8
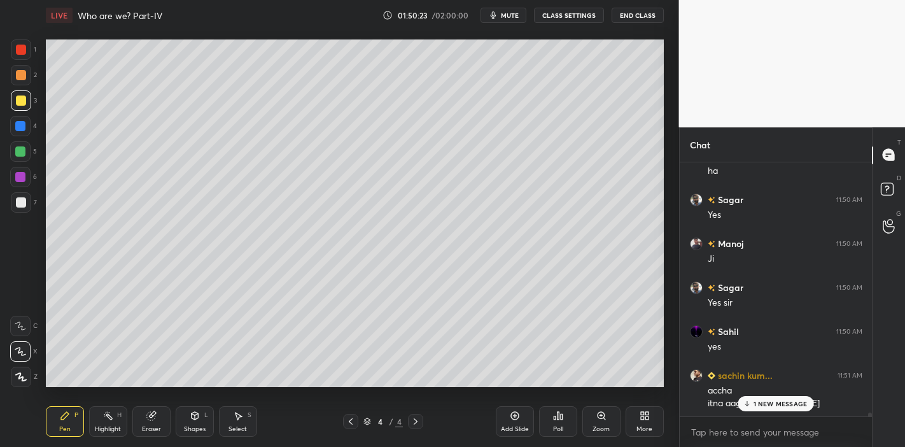
scroll to position [16548, 0]
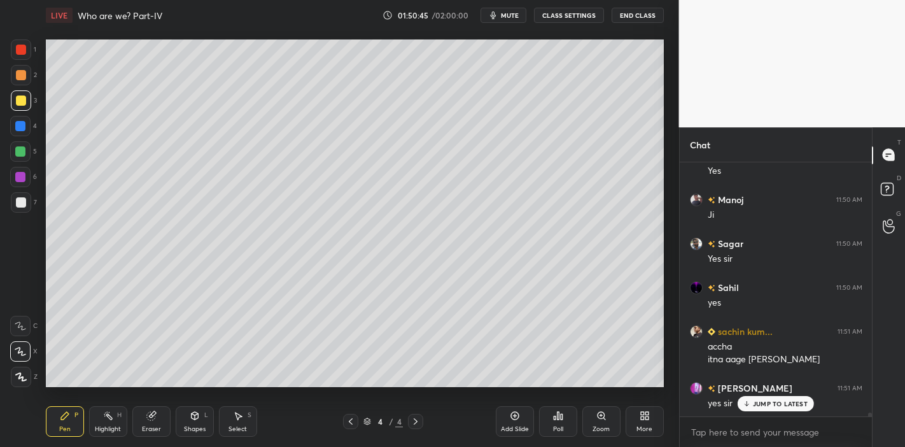
click at [759, 404] on p "JUMP TO LATEST" at bounding box center [780, 404] width 55 height 8
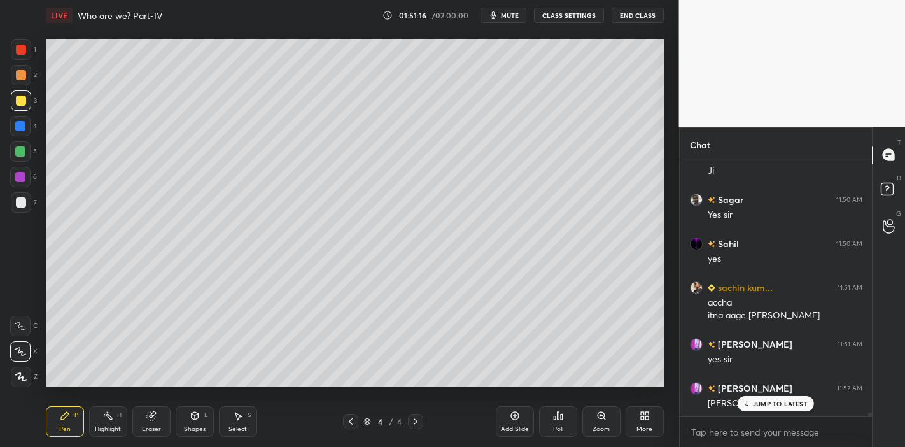
scroll to position [16636, 0]
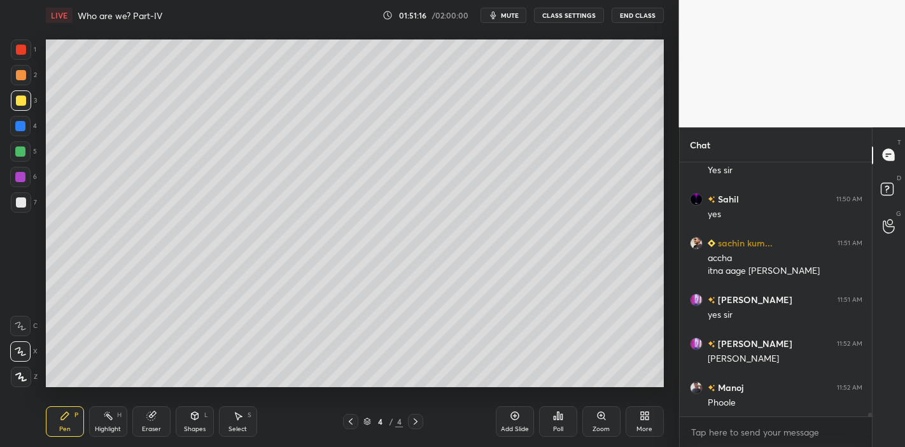
click at [749, 399] on div "Phoole" at bounding box center [785, 403] width 155 height 13
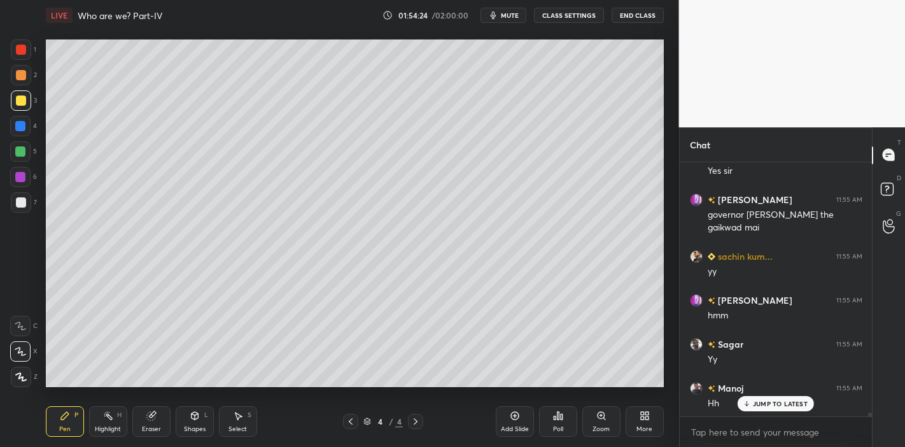
scroll to position [17528, 0]
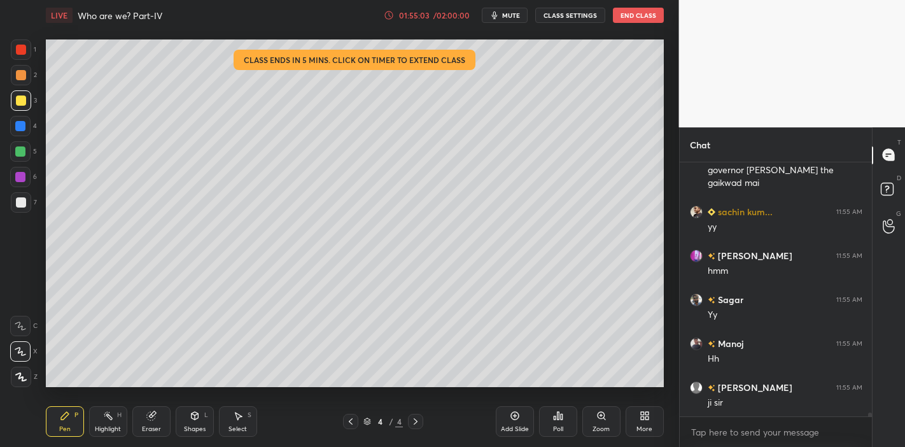
click at [442, 13] on div "/ 02:00:00" at bounding box center [451, 15] width 39 height 8
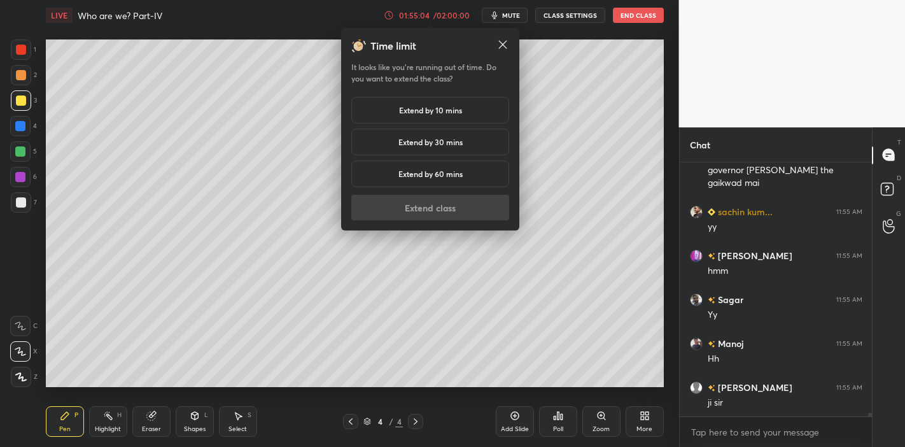
click at [474, 114] on div "Extend by 10 mins" at bounding box center [430, 110] width 158 height 27
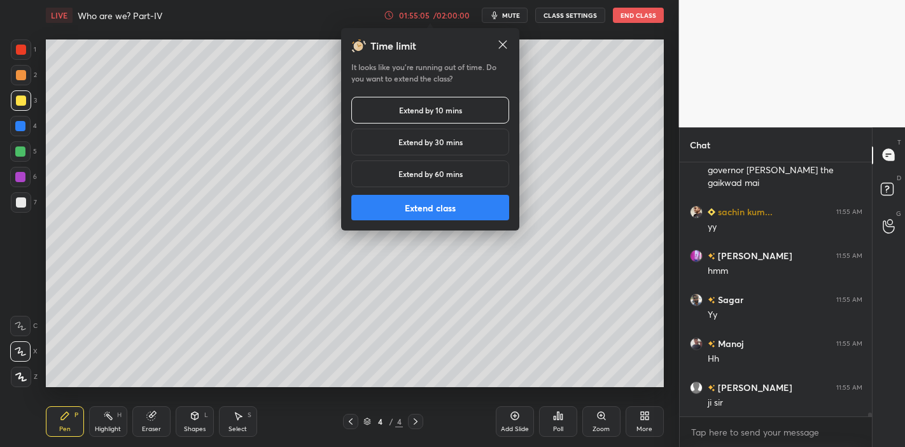
click at [476, 197] on button "Extend class" at bounding box center [430, 207] width 158 height 25
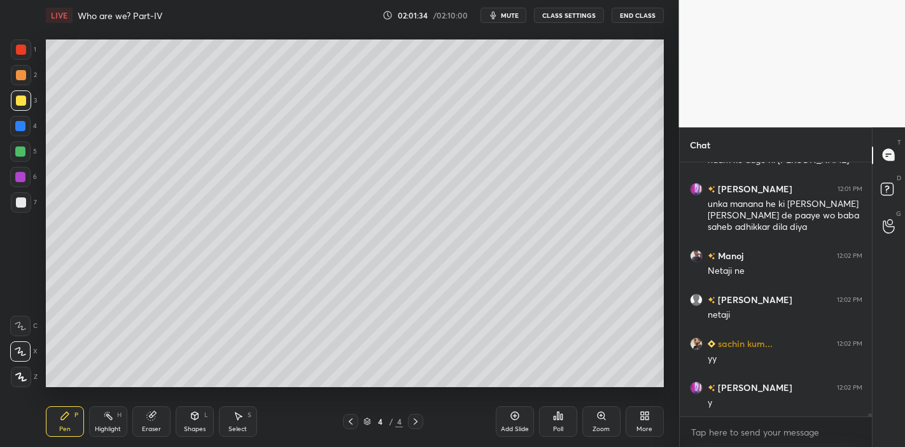
scroll to position [18859, 0]
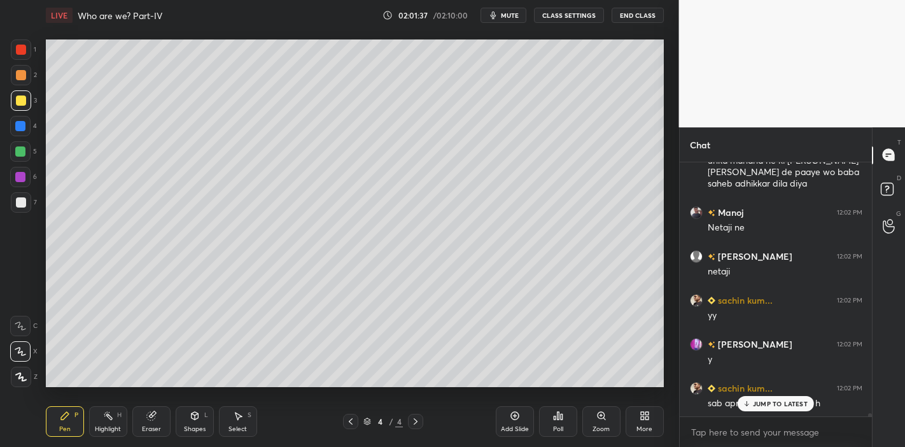
click at [754, 400] on p "JUMP TO LATEST" at bounding box center [780, 404] width 55 height 8
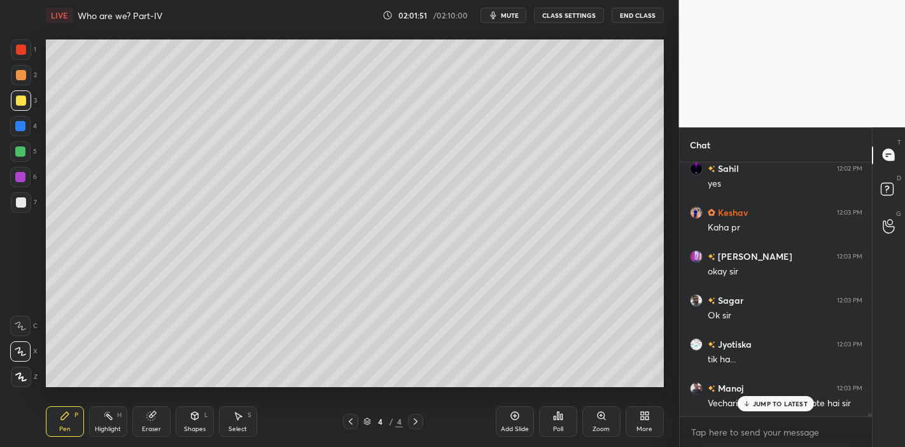
scroll to position [19179, 0]
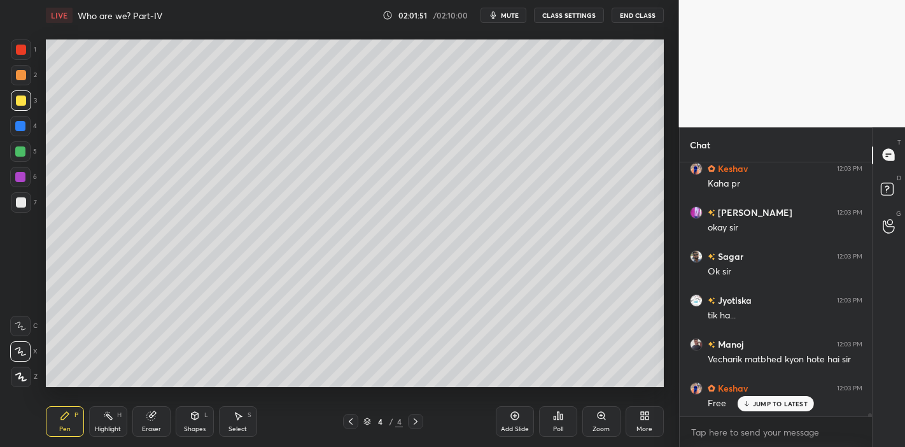
click at [782, 402] on p "JUMP TO LATEST" at bounding box center [780, 404] width 55 height 8
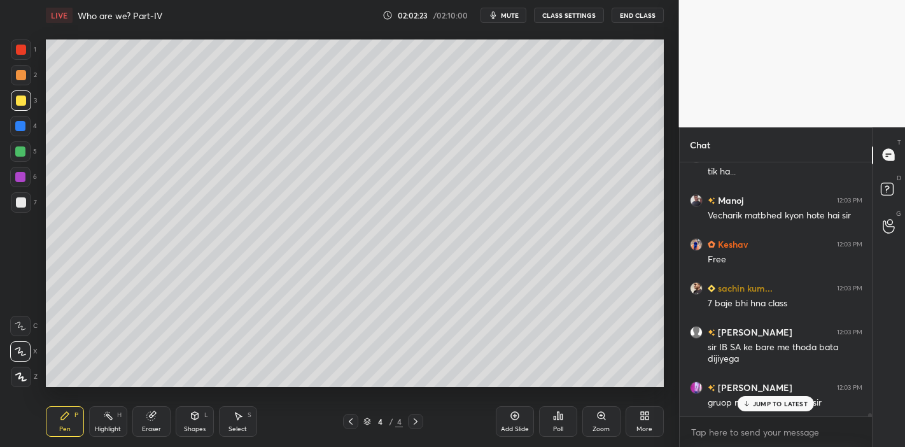
scroll to position [19367, 0]
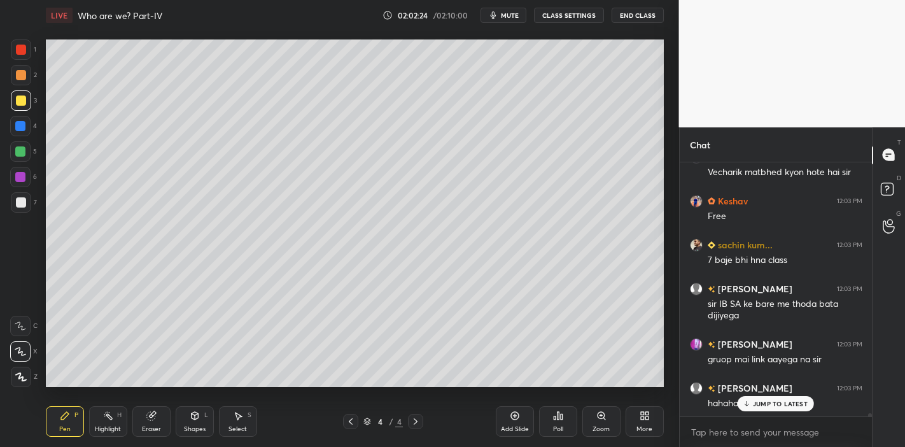
click at [782, 409] on div "JUMP TO LATEST" at bounding box center [776, 403] width 76 height 15
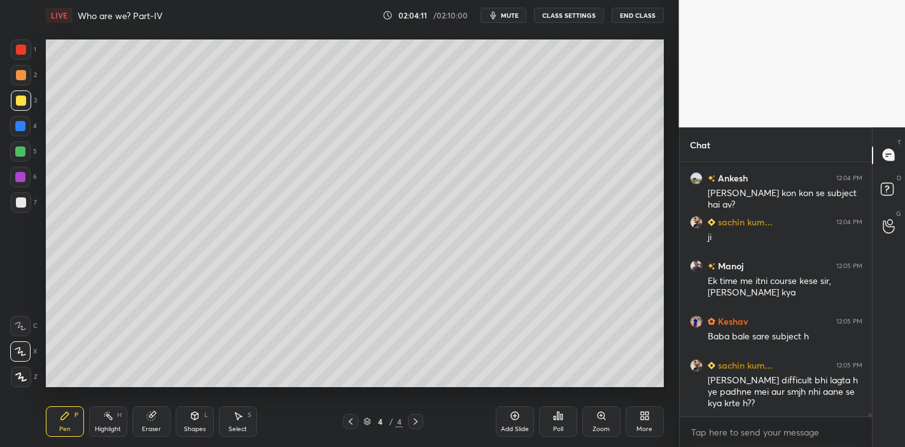
scroll to position [19820, 0]
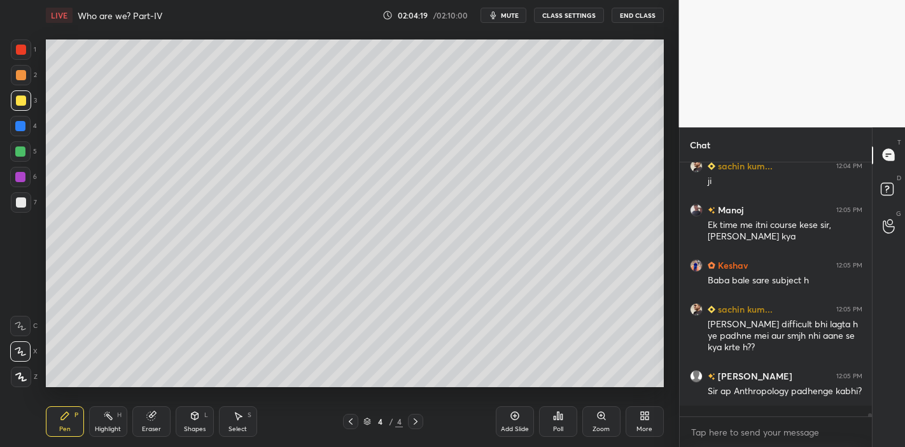
click at [150, 421] on div "Eraser" at bounding box center [151, 421] width 38 height 31
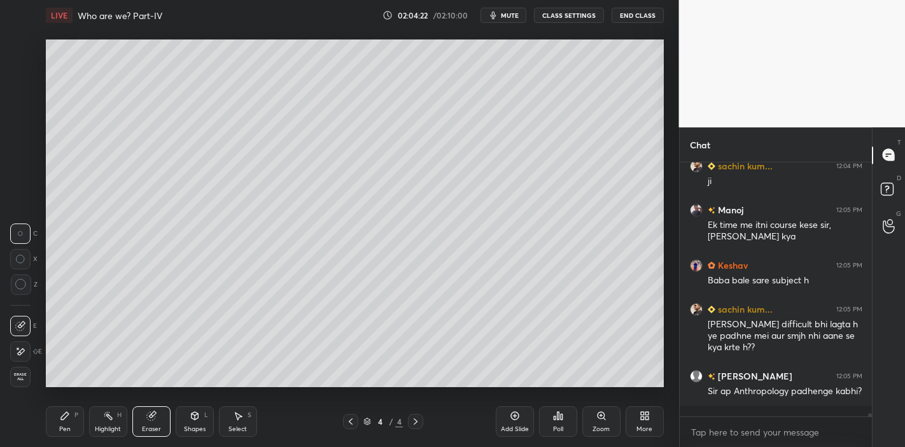
click at [48, 425] on div "Pen P" at bounding box center [65, 421] width 38 height 31
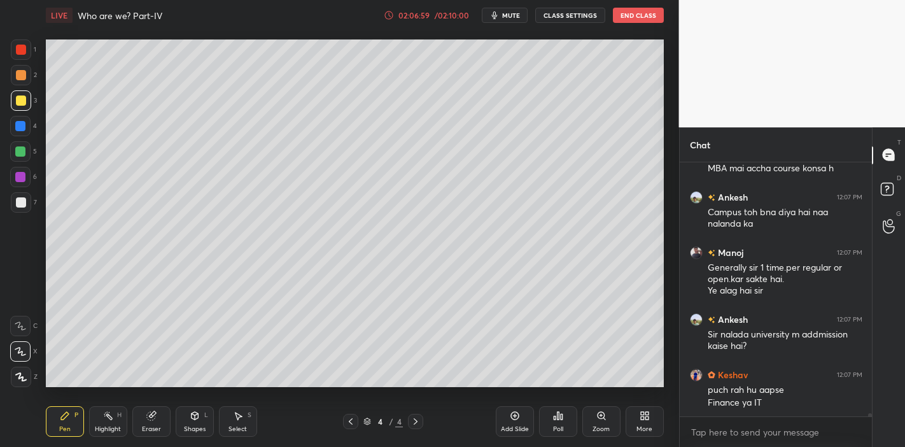
scroll to position [20384, 0]
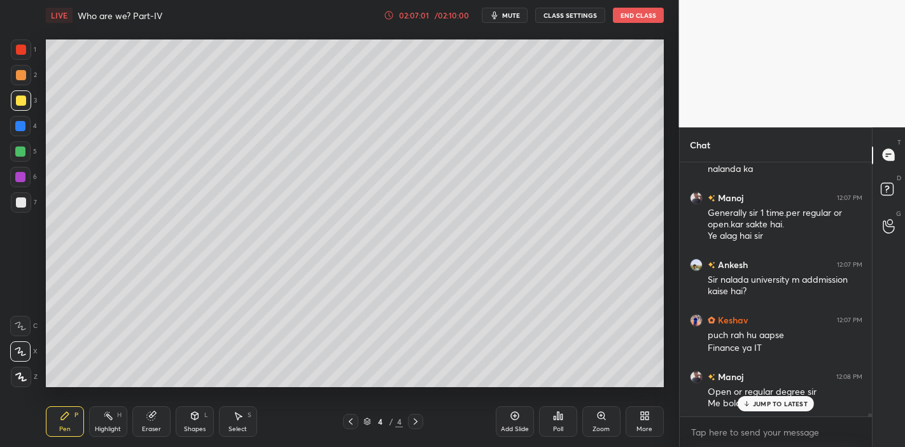
click at [747, 399] on div "JUMP TO LATEST" at bounding box center [776, 403] width 76 height 15
click at [447, 10] on div "02:07:14 / 02:10:00 mute CLASS SETTINGS End Class" at bounding box center [524, 15] width 280 height 15
click at [446, 14] on div "/ 02:10:00" at bounding box center [451, 15] width 39 height 8
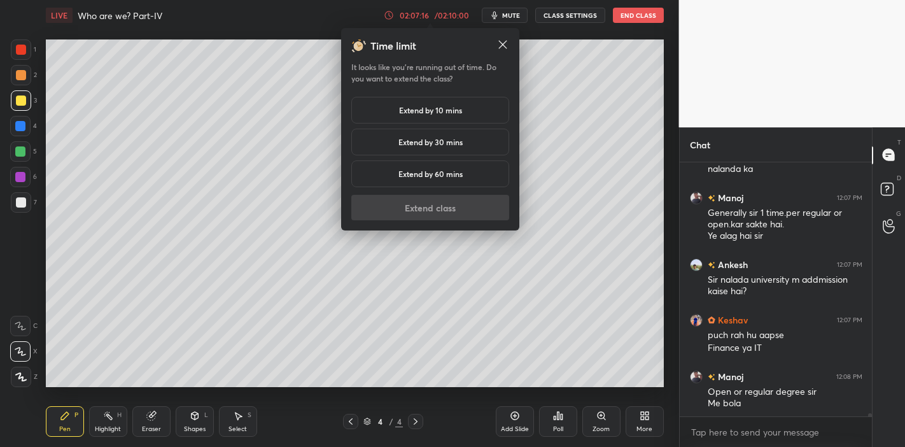
click at [423, 110] on h5 "Extend by 10 mins" at bounding box center [430, 109] width 63 height 11
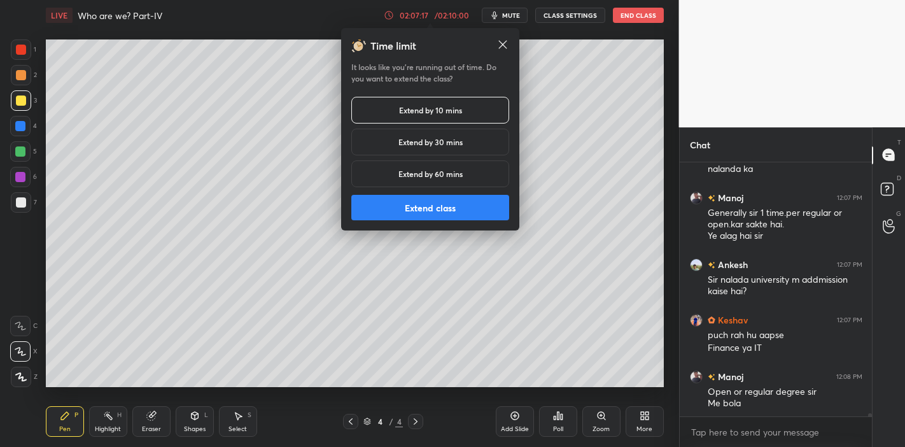
click at [402, 205] on button "Extend class" at bounding box center [430, 207] width 158 height 25
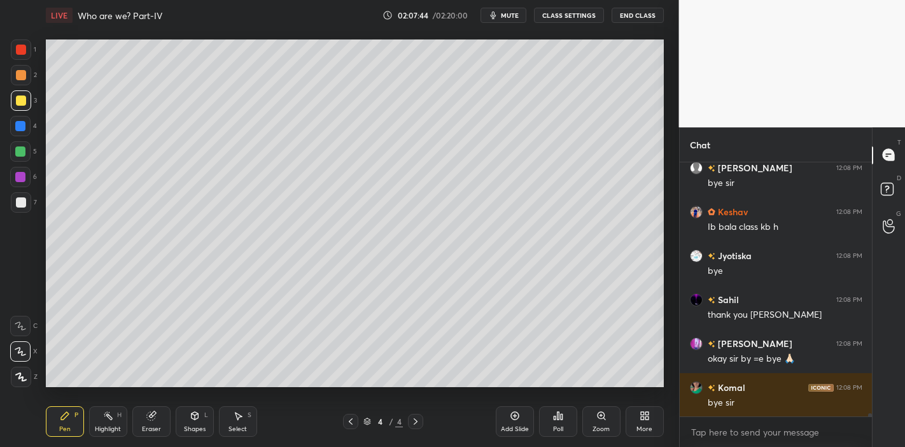
scroll to position [20867, 0]
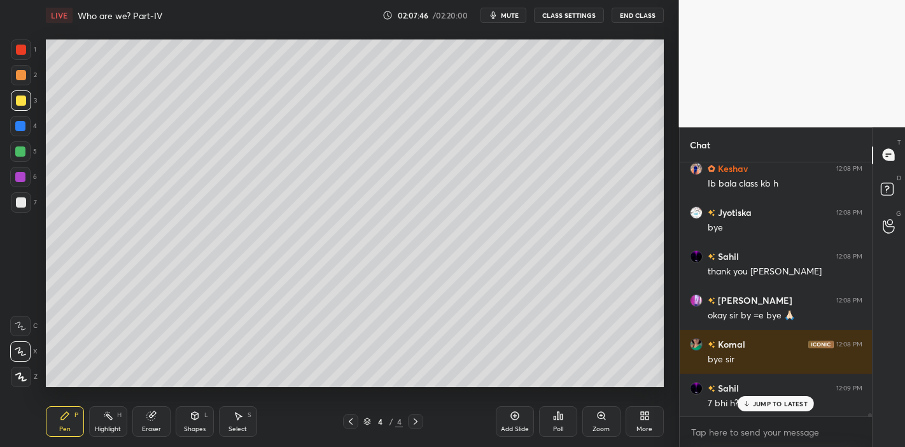
click at [760, 404] on p "JUMP TO LATEST" at bounding box center [780, 404] width 55 height 8
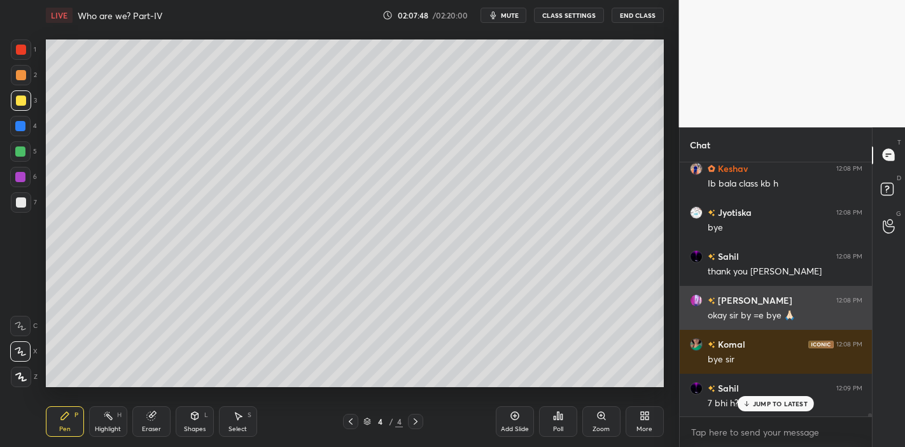
scroll to position [20911, 0]
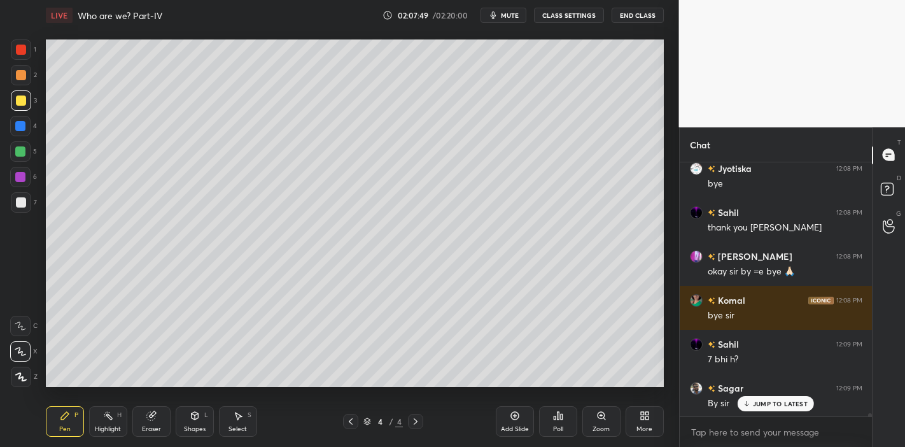
click at [745, 402] on icon at bounding box center [747, 404] width 8 height 8
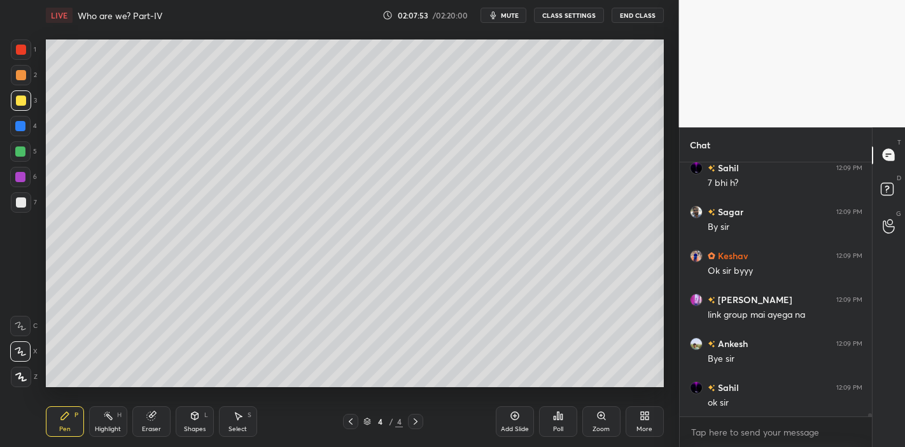
scroll to position [21131, 0]
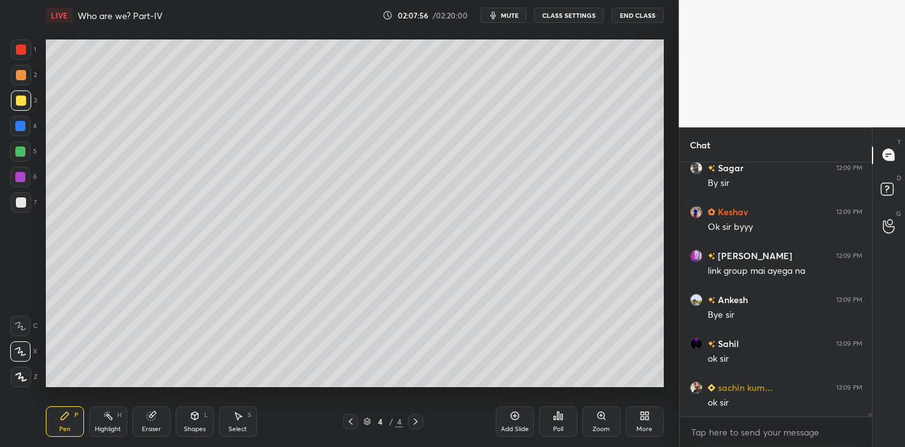
click at [639, 12] on button "End Class" at bounding box center [638, 15] width 52 height 15
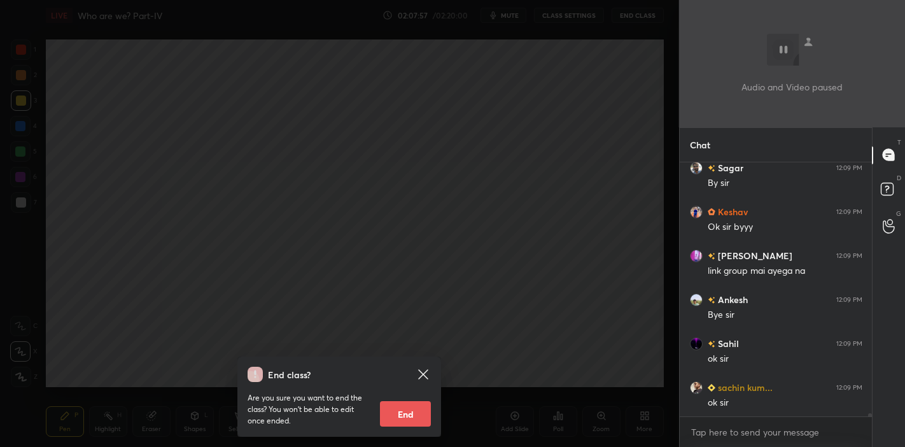
click at [405, 412] on button "End" at bounding box center [405, 413] width 51 height 25
type textarea "x"
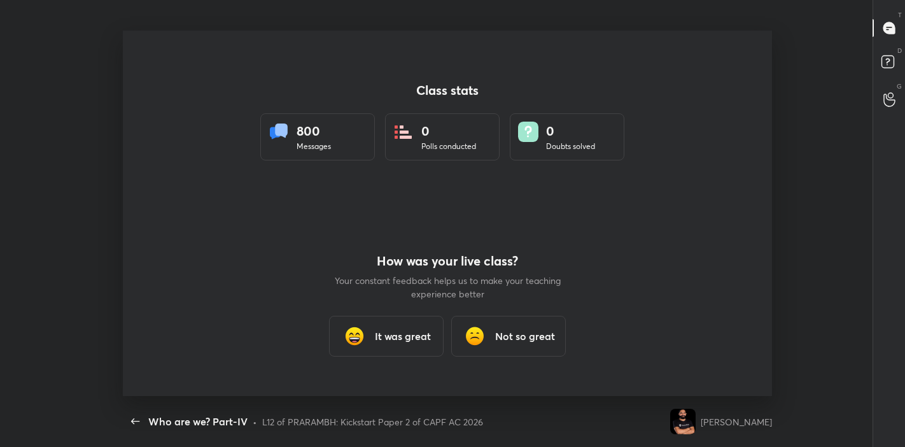
scroll to position [0, 0]
click at [400, 346] on div "It was great" at bounding box center [386, 336] width 115 height 41
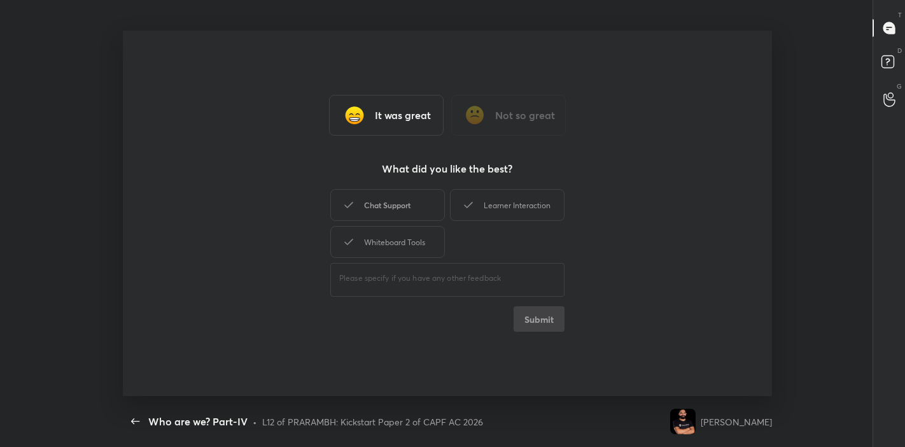
click at [402, 190] on div "Chat Support" at bounding box center [387, 205] width 115 height 32
click at [503, 211] on div "Learner Interaction" at bounding box center [507, 205] width 115 height 32
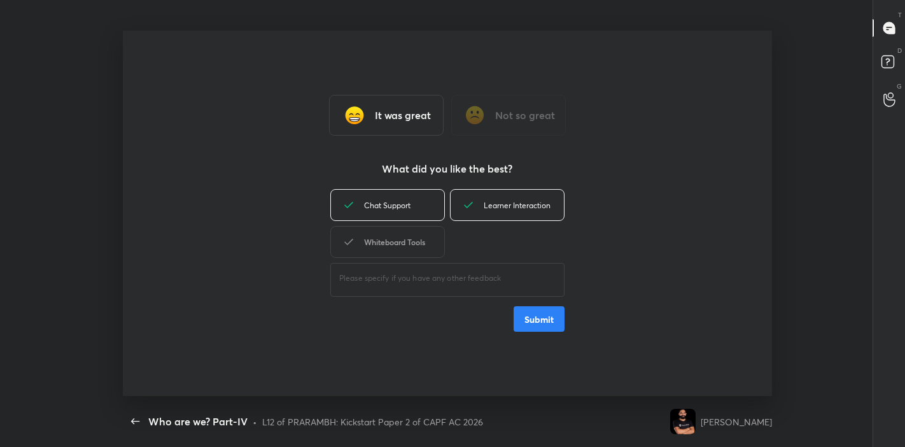
click at [422, 237] on div "Whiteboard Tools" at bounding box center [387, 242] width 115 height 32
click at [556, 311] on button "Submit" at bounding box center [539, 318] width 51 height 25
